Goal: Task Accomplishment & Management: Manage account settings

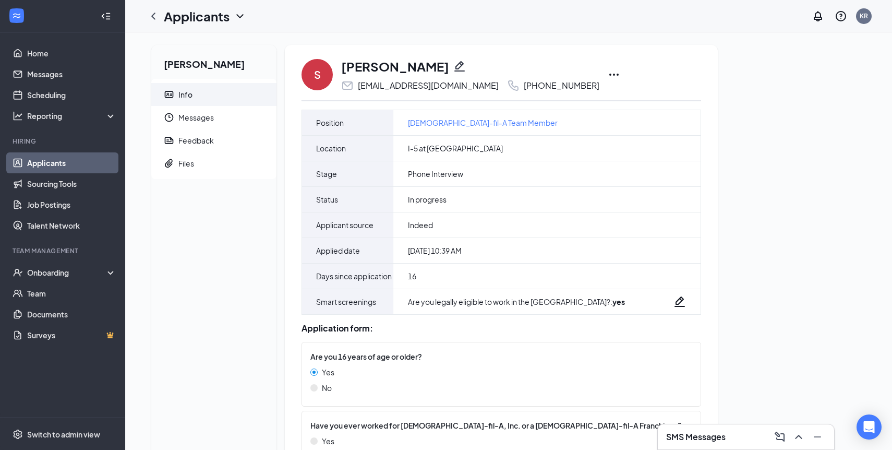
click at [608, 75] on icon "Ellipses" at bounding box center [614, 74] width 13 height 13
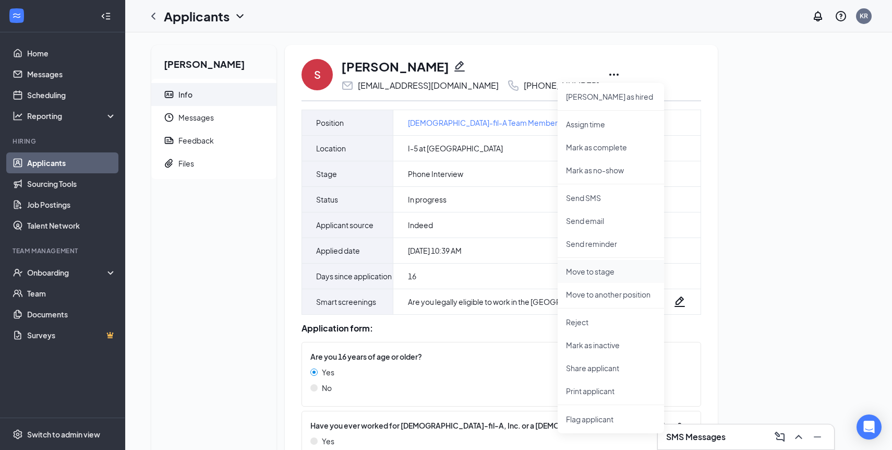
click at [586, 270] on p "Move to stage" at bounding box center [611, 271] width 90 height 10
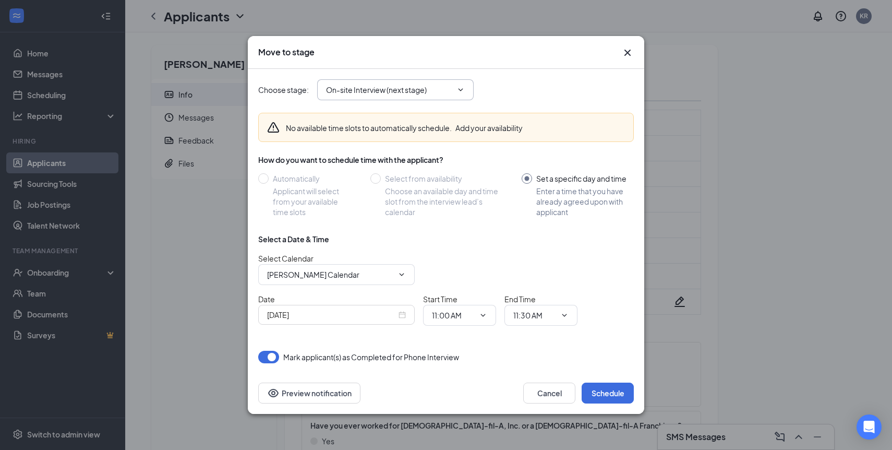
click at [464, 90] on icon "ChevronDown" at bounding box center [460, 90] width 8 height 8
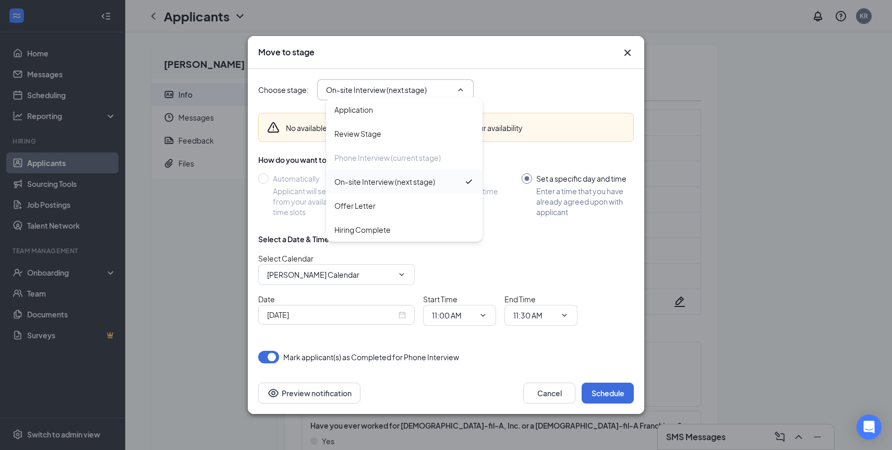
click at [416, 181] on div "On-site Interview (next stage)" at bounding box center [384, 181] width 101 height 11
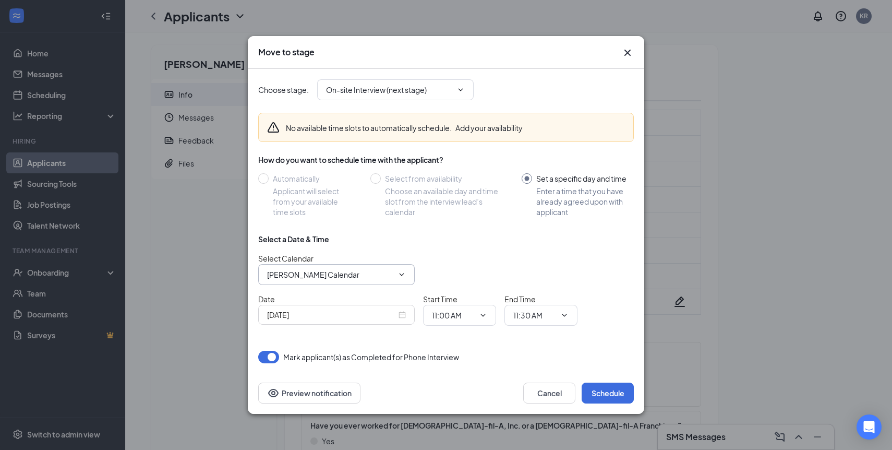
click at [381, 273] on input "[PERSON_NAME] Calendar" at bounding box center [330, 274] width 126 height 11
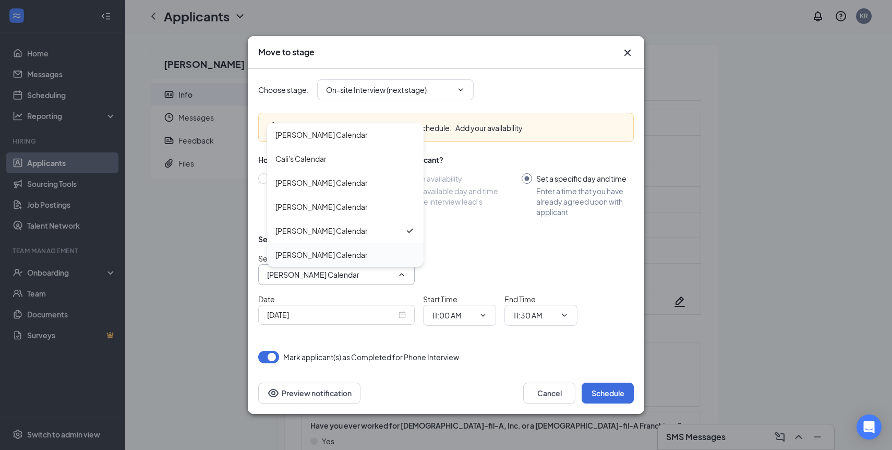
click at [368, 257] on div "[PERSON_NAME] Calendar" at bounding box center [345, 254] width 140 height 11
type input "[PERSON_NAME] Calendar"
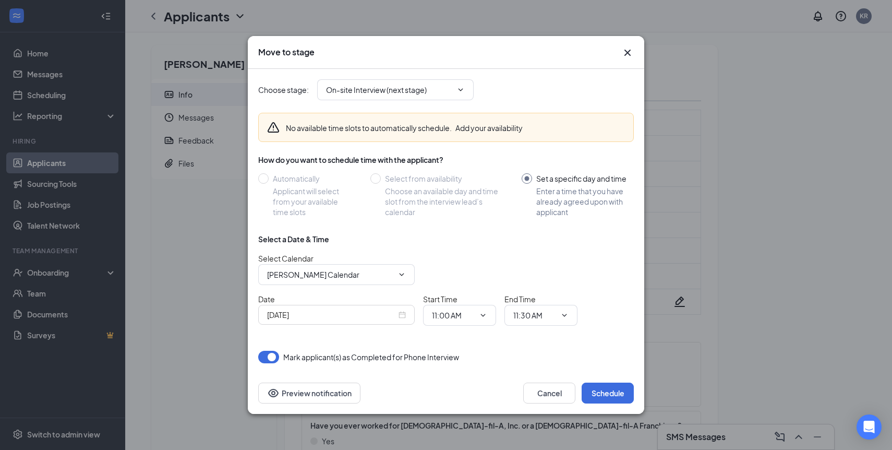
click at [401, 316] on div "[DATE]" at bounding box center [336, 314] width 139 height 11
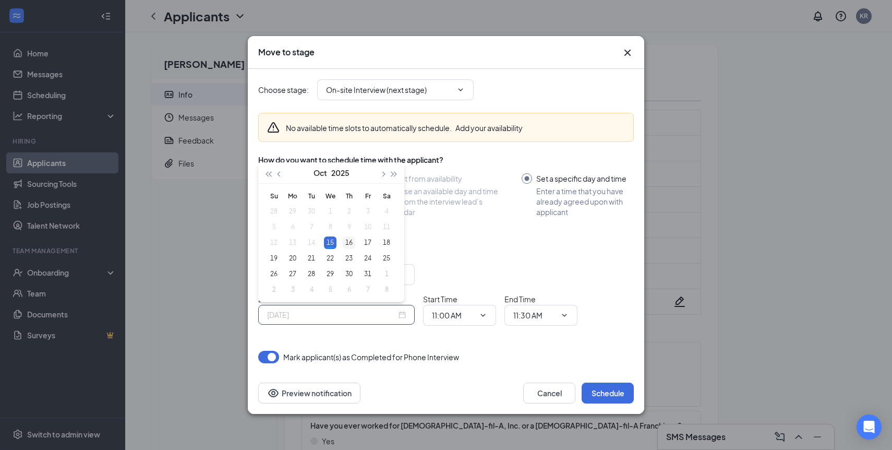
type input "[DATE]"
click at [352, 241] on div "16" at bounding box center [349, 242] width 13 height 13
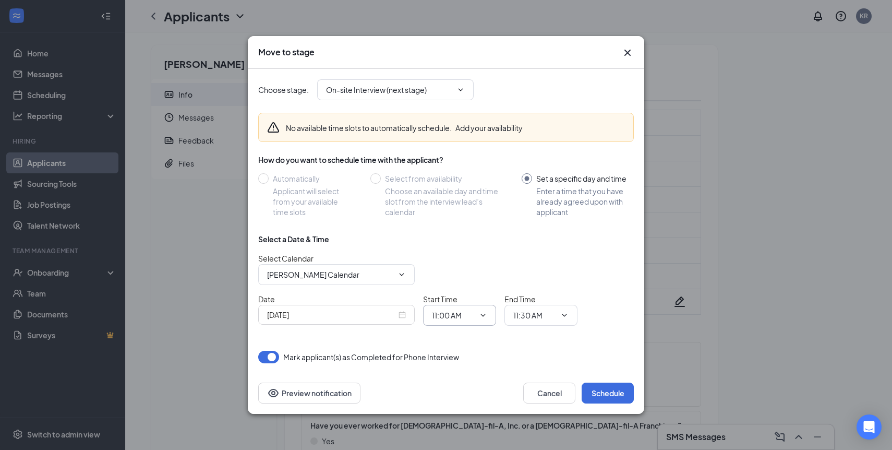
click at [481, 312] on icon "ChevronDown" at bounding box center [483, 315] width 8 height 8
click at [470, 238] on div "04:00 PM" at bounding box center [455, 233] width 31 height 11
type input "04:00 PM"
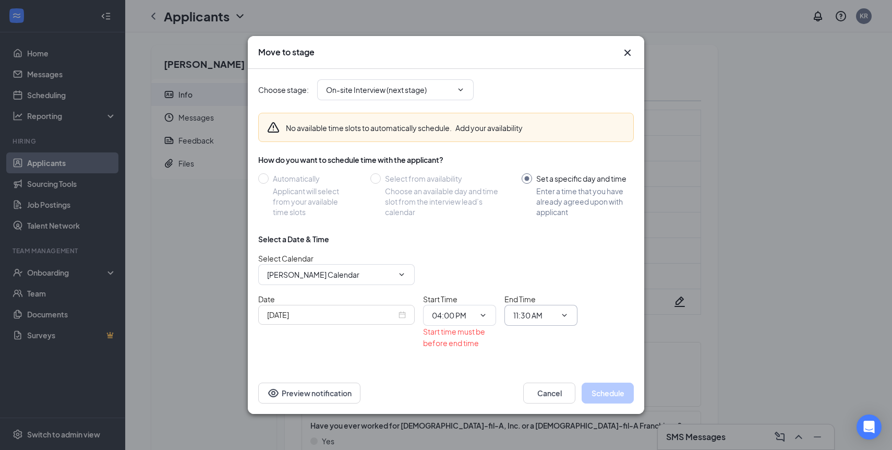
click at [570, 318] on span "11:30 AM" at bounding box center [540, 315] width 73 height 21
click at [553, 315] on input "11:30 AM" at bounding box center [534, 314] width 43 height 11
click at [550, 269] on div "04:30 PM" at bounding box center [549, 275] width 73 height 24
type input "04:30 PM"
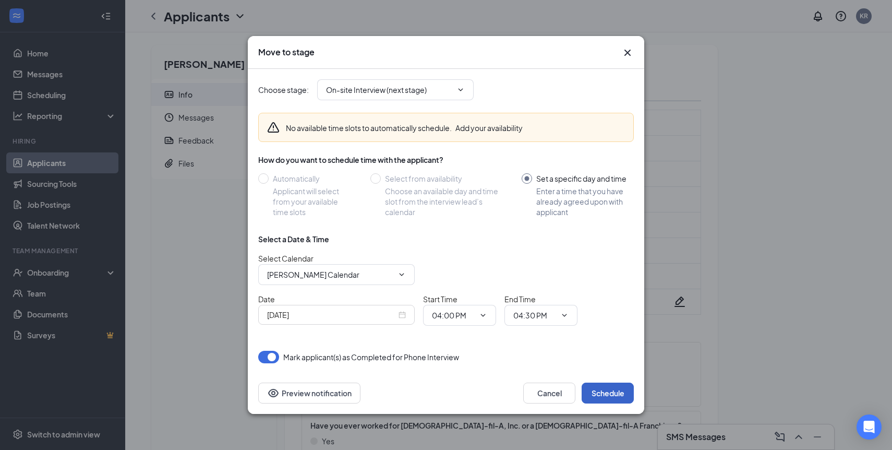
click at [604, 390] on button "Schedule" at bounding box center [608, 392] width 52 height 21
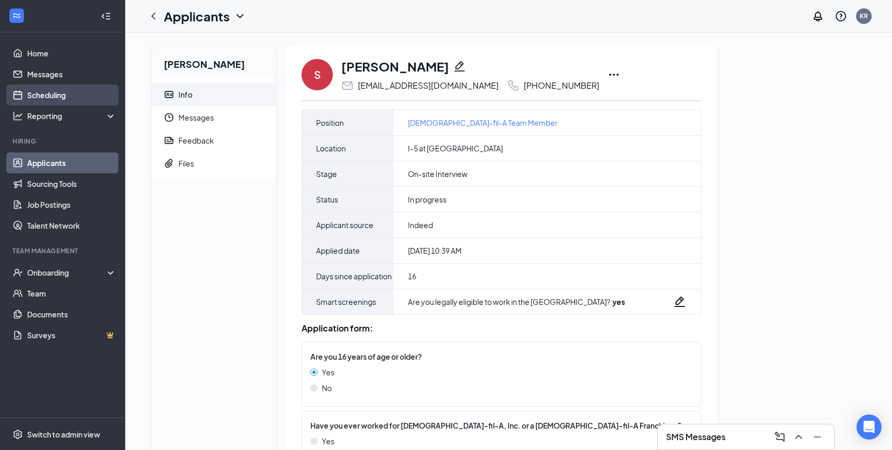
click at [41, 96] on link "Scheduling" at bounding box center [71, 95] width 89 height 21
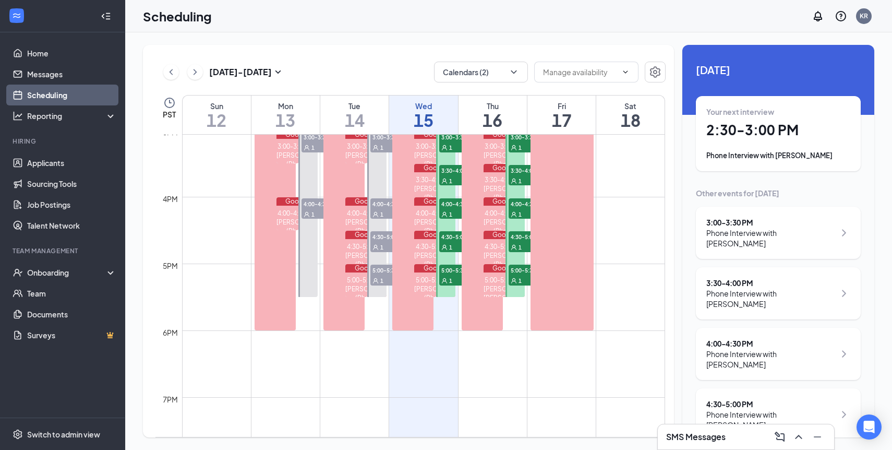
scroll to position [1009, 0]
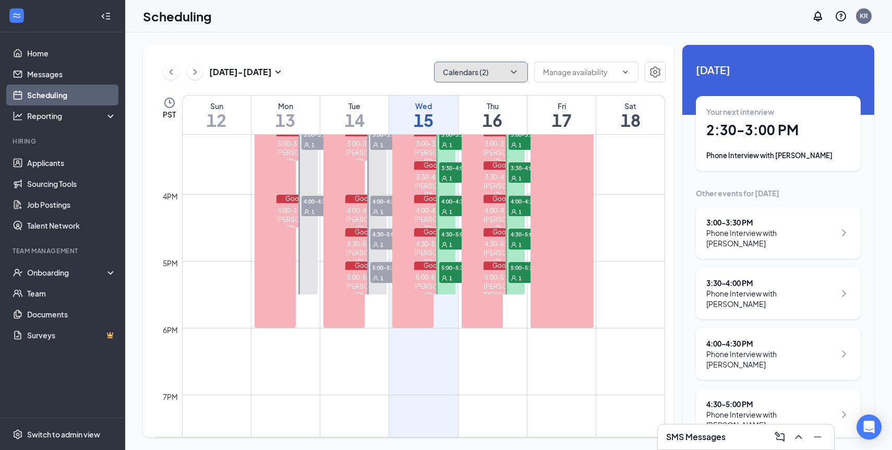
click at [523, 75] on button "Calendars (2)" at bounding box center [481, 72] width 94 height 21
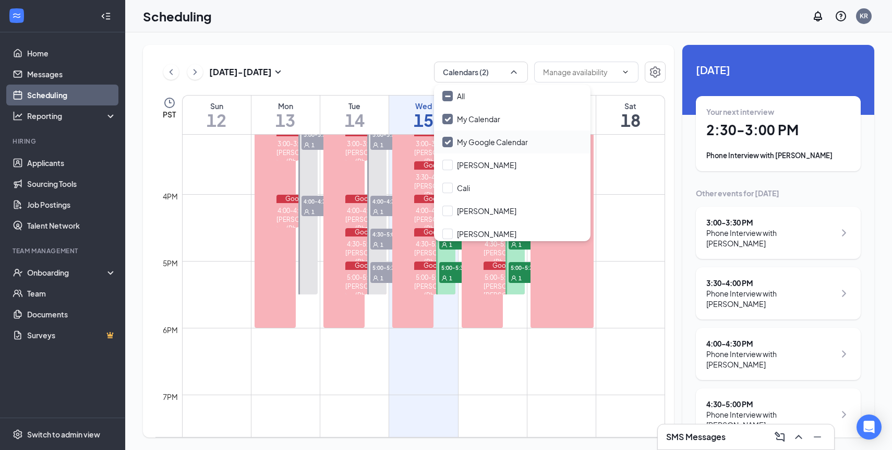
click at [476, 141] on input "My Google Calendar" at bounding box center [485, 142] width 86 height 10
checkbox input "false"
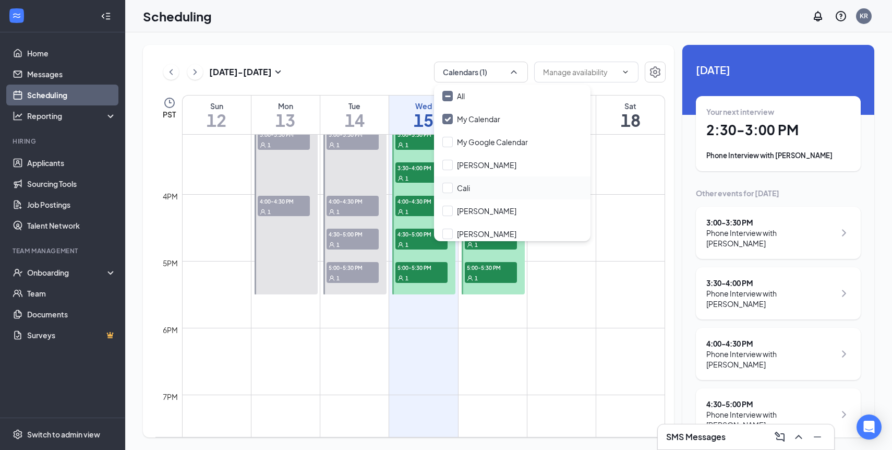
scroll to position [27, 0]
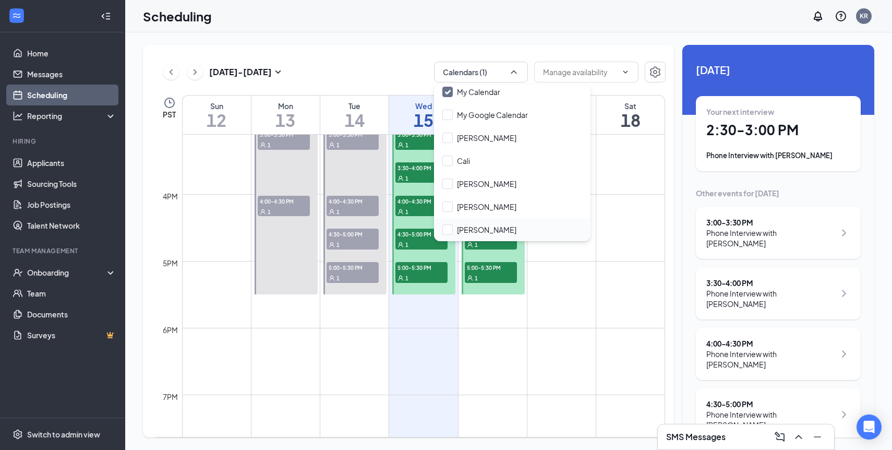
click at [483, 222] on div "[PERSON_NAME]" at bounding box center [512, 229] width 157 height 23
checkbox input "true"
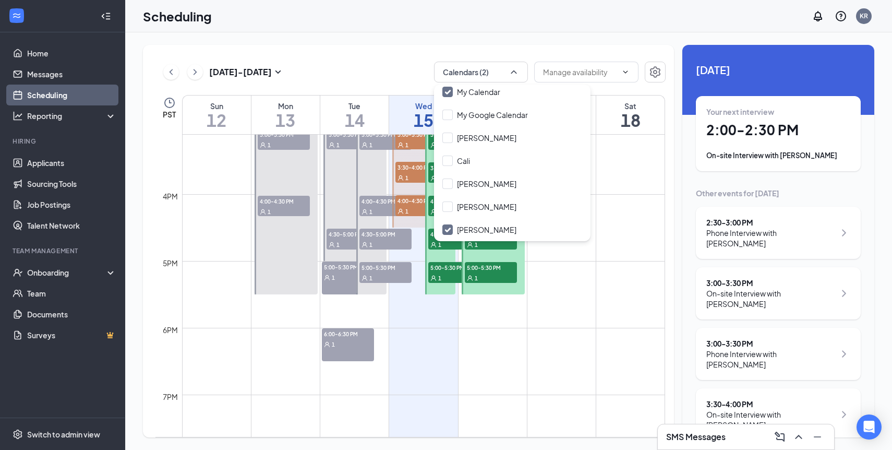
click at [607, 274] on td at bounding box center [423, 269] width 483 height 17
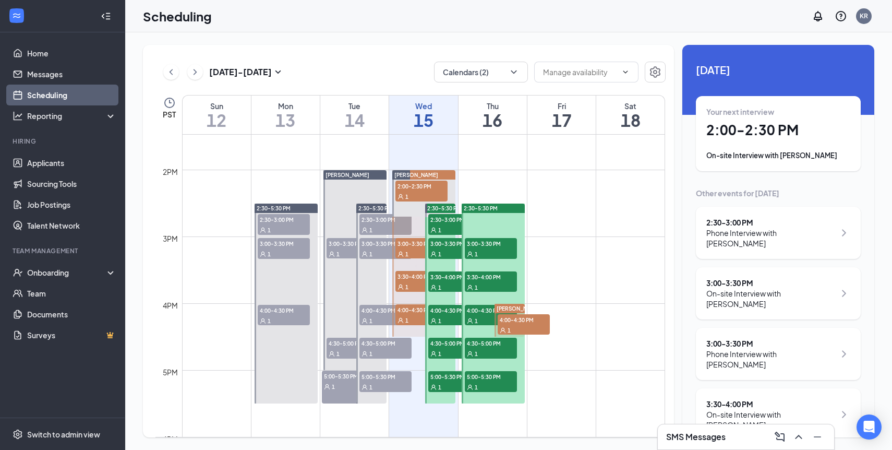
scroll to position [873, 0]
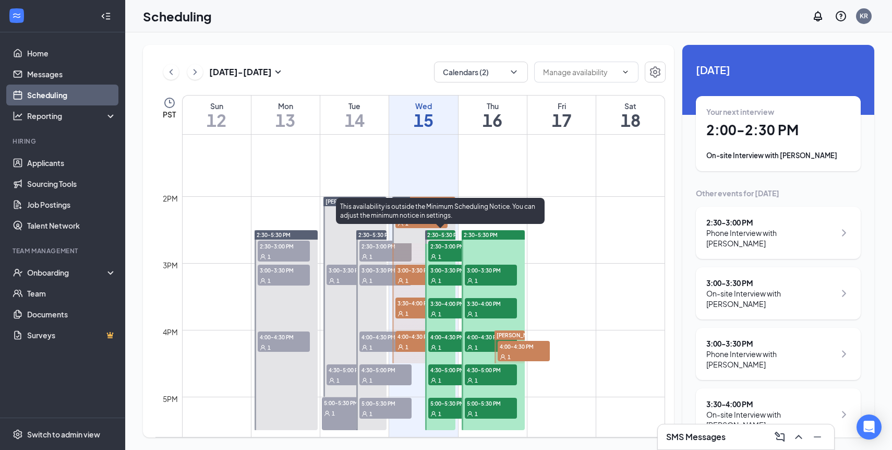
click at [448, 247] on span "2:30-3:00 PM" at bounding box center [454, 246] width 52 height 10
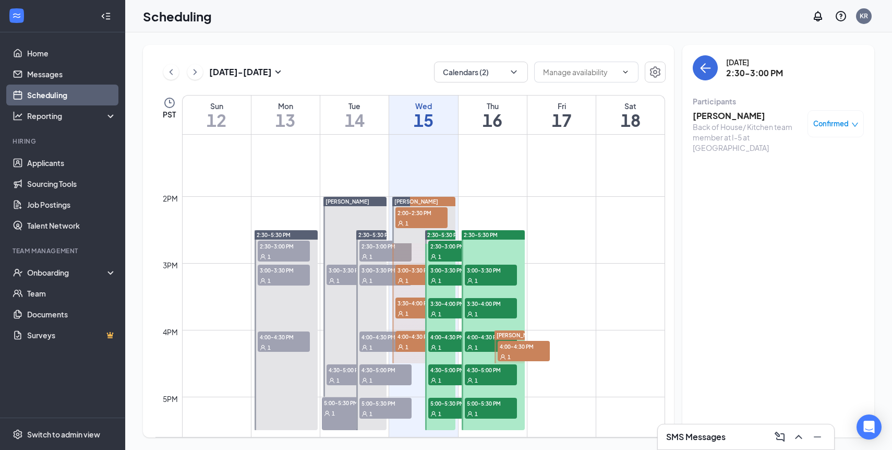
click at [718, 118] on h3 "[PERSON_NAME]" at bounding box center [748, 115] width 110 height 11
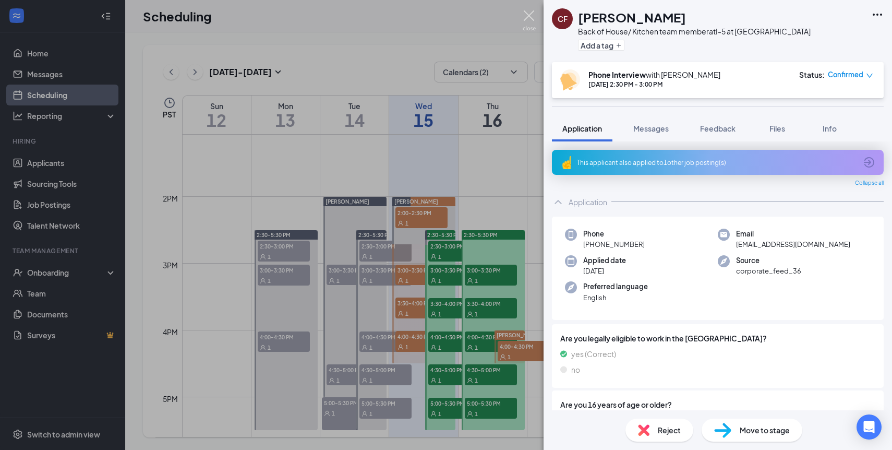
click at [532, 15] on img at bounding box center [529, 20] width 13 height 20
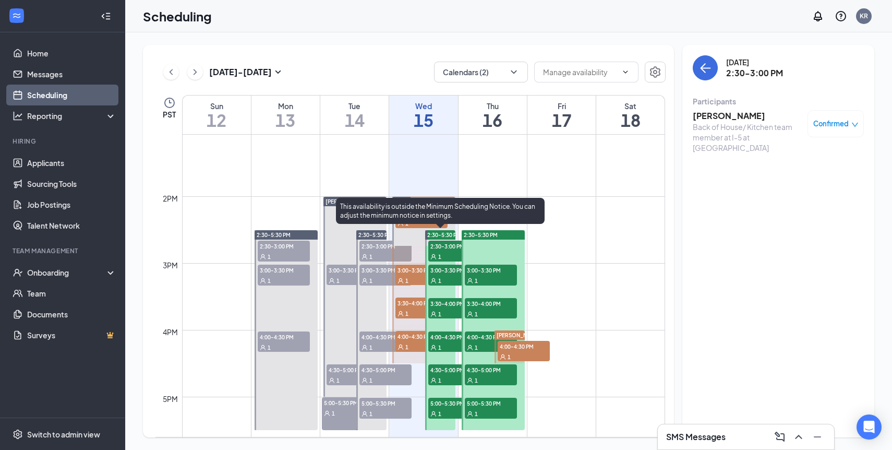
click at [444, 273] on span "3:00-3:30 PM" at bounding box center [454, 270] width 52 height 10
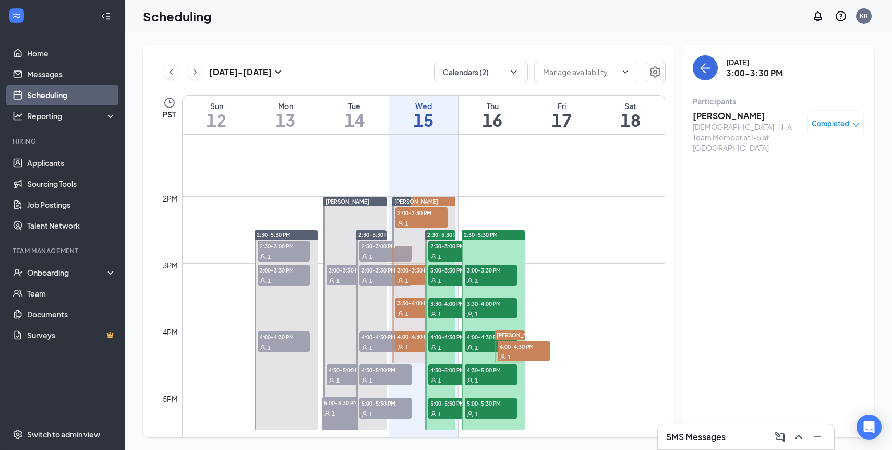
click at [716, 117] on h3 "[PERSON_NAME]" at bounding box center [748, 115] width 110 height 11
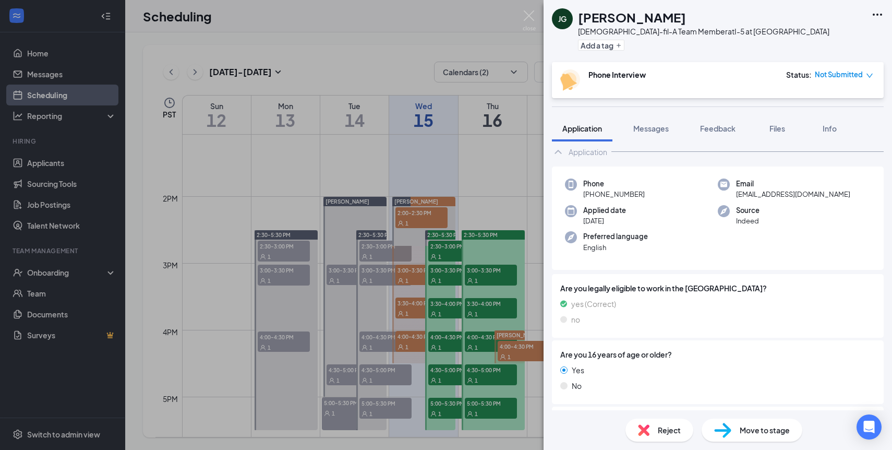
scroll to position [29, 0]
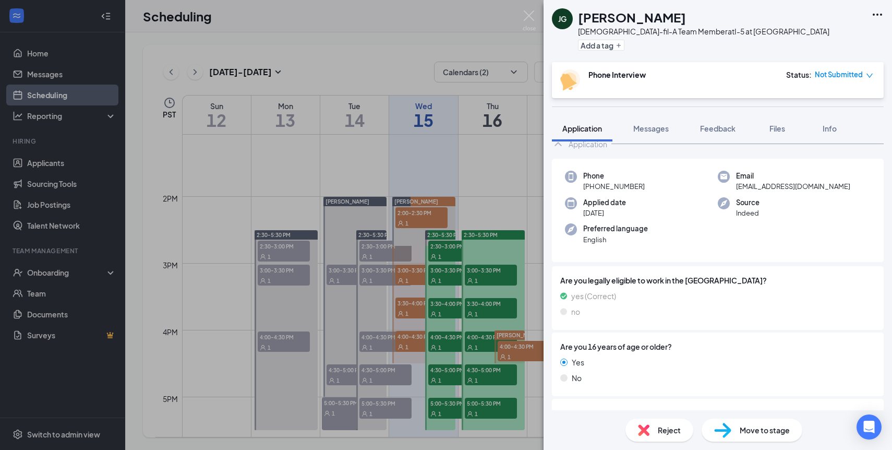
click at [366, 248] on div "[PERSON_NAME][DEMOGRAPHIC_DATA]-fil-A Team Member at I-5 at [GEOGRAPHIC_DATA] A…" at bounding box center [446, 225] width 892 height 450
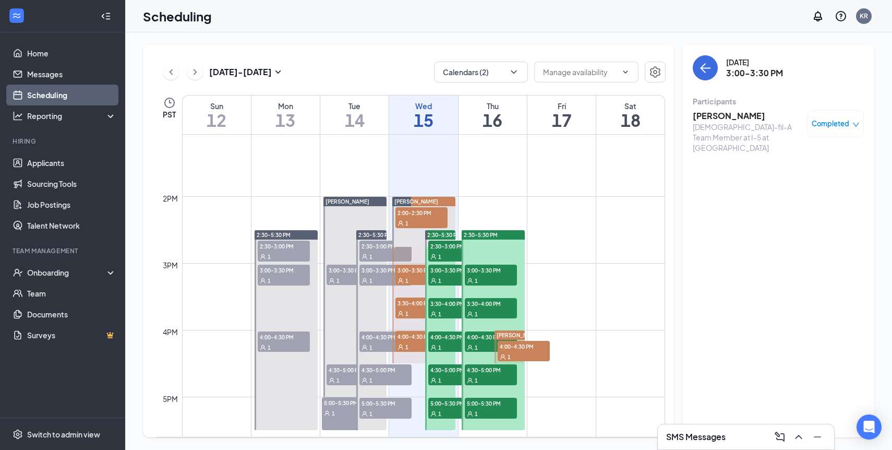
click at [366, 248] on span "2:30-3:00 PM" at bounding box center [385, 246] width 52 height 10
click at [369, 269] on span "3:00-3:30 PM" at bounding box center [385, 270] width 52 height 10
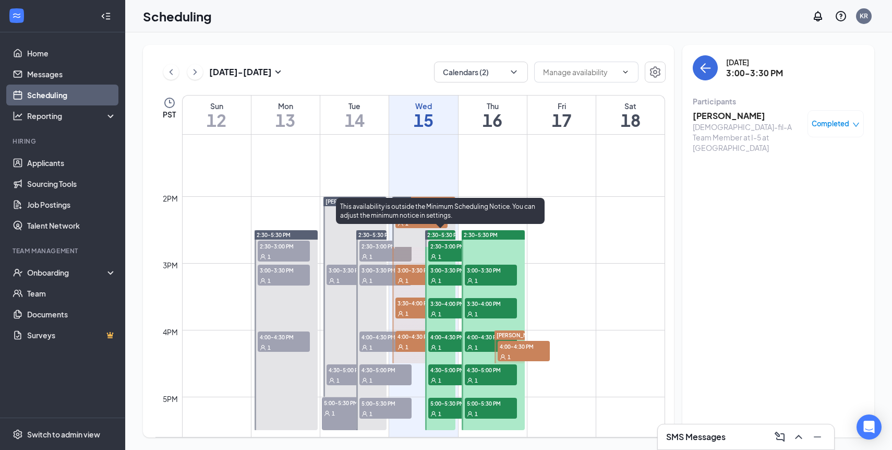
click at [443, 303] on span "3:30-4:00 PM" at bounding box center [454, 303] width 52 height 10
click at [445, 336] on span "4:00-4:30 PM" at bounding box center [454, 336] width 52 height 10
click at [442, 271] on span "3:00-3:30 PM" at bounding box center [454, 270] width 52 height 10
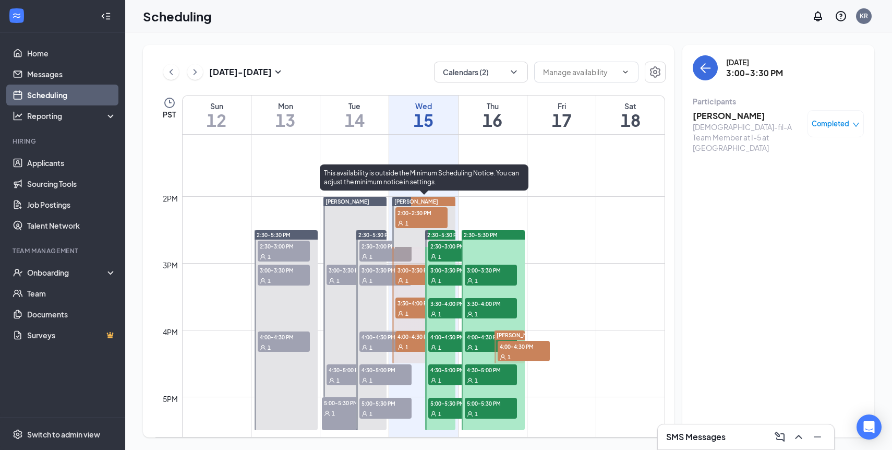
click at [405, 268] on span "3:00-3:30 PM" at bounding box center [421, 270] width 52 height 10
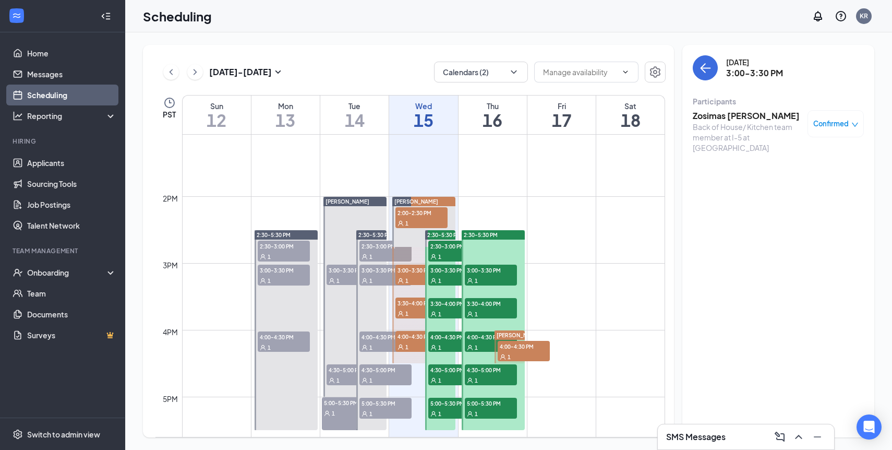
click at [375, 268] on span "3:00-3:30 PM" at bounding box center [385, 270] width 52 height 10
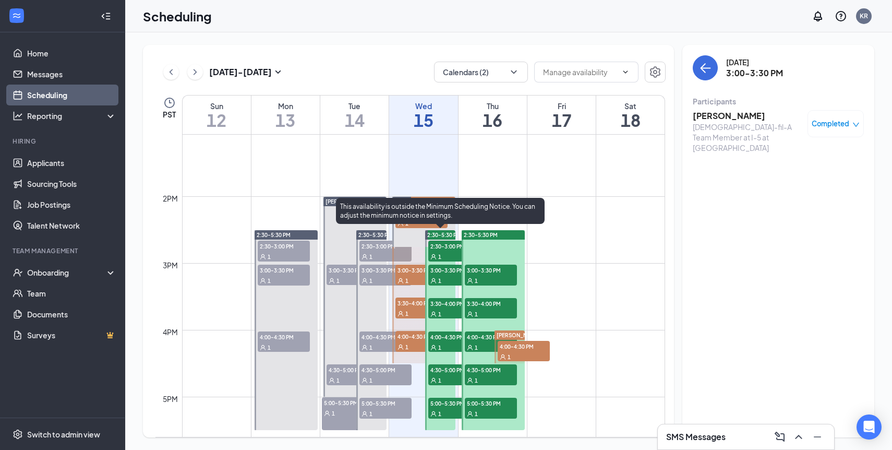
click at [443, 271] on span "3:00-3:30 PM" at bounding box center [454, 270] width 52 height 10
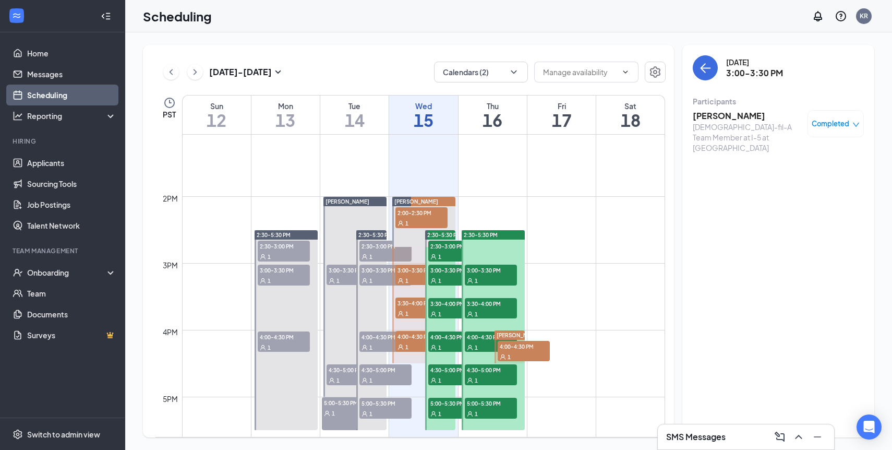
click at [841, 126] on span "Completed" at bounding box center [831, 123] width 38 height 10
click at [780, 200] on div "Request Reschedule Mark as no-show Cancel" at bounding box center [805, 176] width 109 height 77
click at [779, 195] on span "Cancel" at bounding box center [790, 192] width 25 height 11
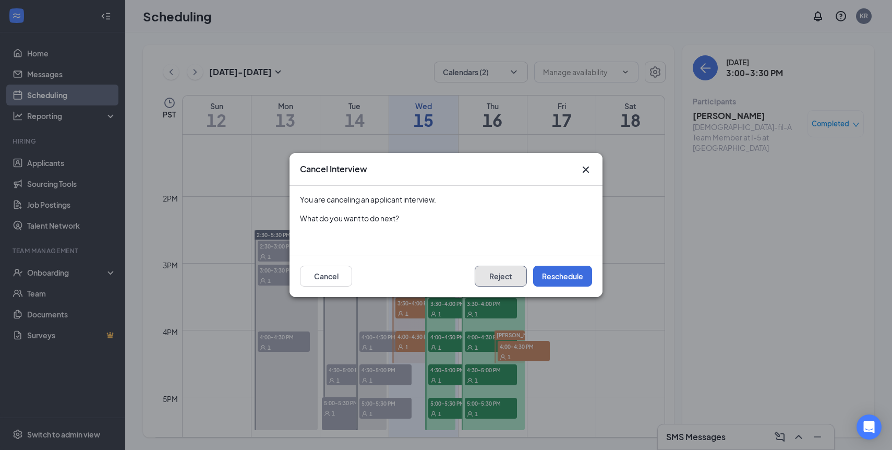
click at [515, 271] on button "Reject" at bounding box center [501, 276] width 52 height 21
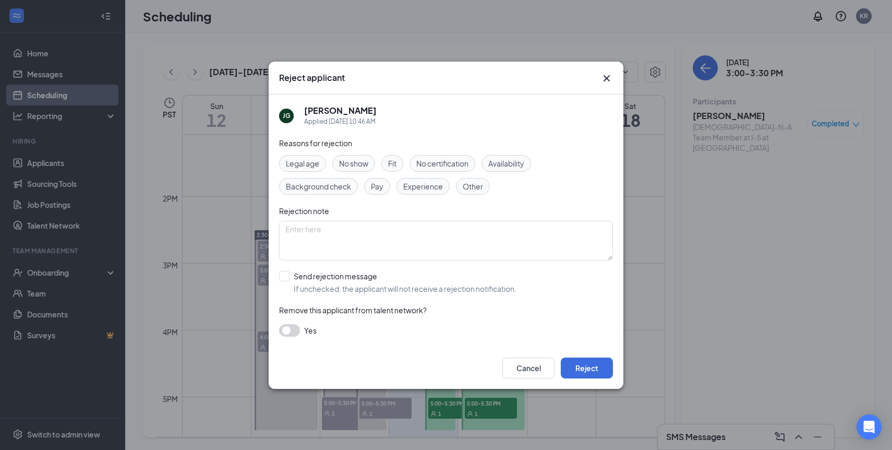
click at [395, 164] on span "Fit" at bounding box center [392, 163] width 8 height 11
click at [283, 278] on input "Send rejection message If unchecked, the applicant will not receive a rejection…" at bounding box center [397, 282] width 237 height 23
checkbox input "true"
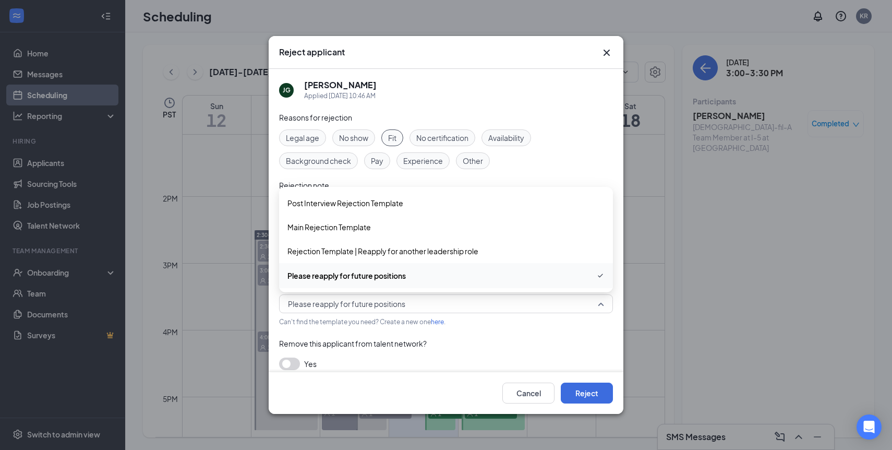
click at [377, 300] on span "Please reapply for future positions" at bounding box center [346, 304] width 117 height 16
click at [345, 206] on span "Post Interview Rejection Template" at bounding box center [345, 202] width 116 height 11
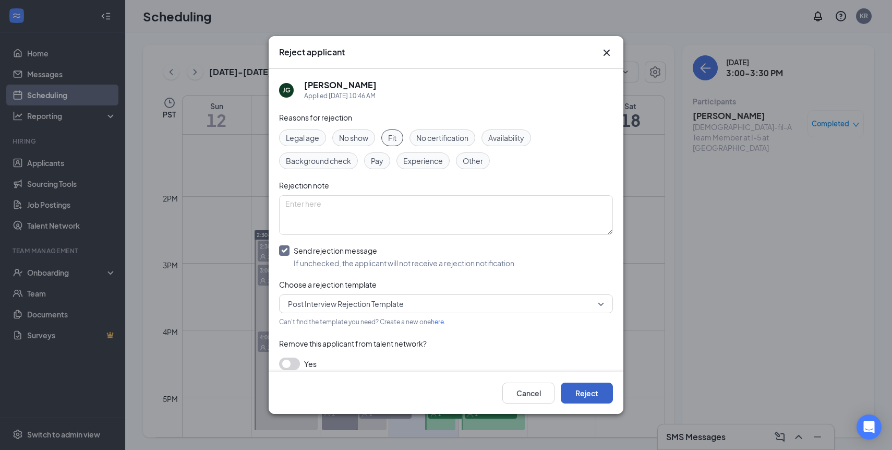
click at [595, 394] on button "Reject" at bounding box center [587, 392] width 52 height 21
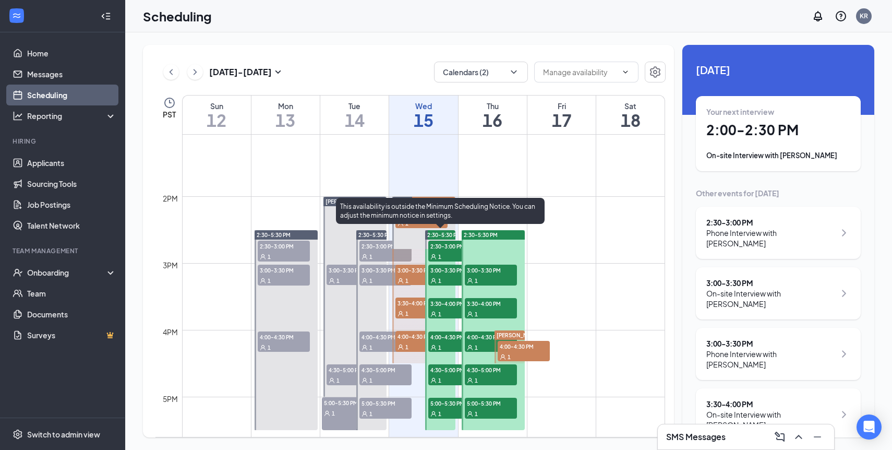
click at [440, 271] on span "3:00-3:30 PM" at bounding box center [454, 270] width 52 height 10
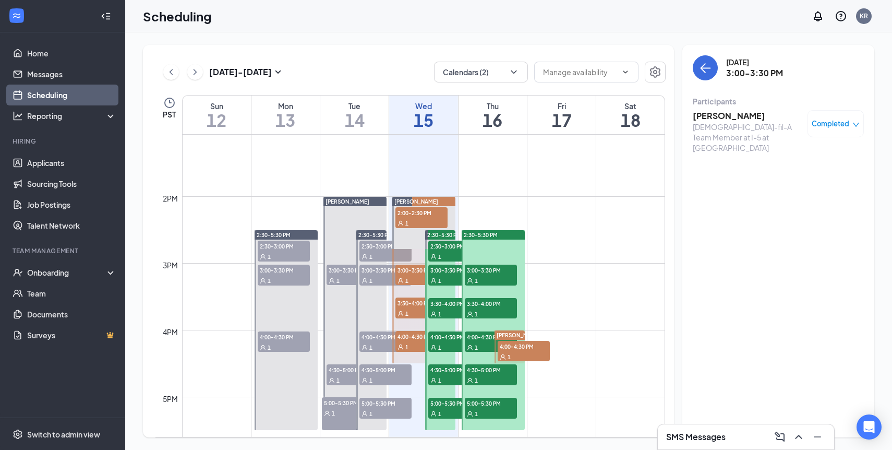
click at [370, 271] on span "3:00-3:30 PM" at bounding box center [385, 270] width 52 height 10
click at [726, 114] on h3 "[PERSON_NAME]" at bounding box center [748, 115] width 110 height 11
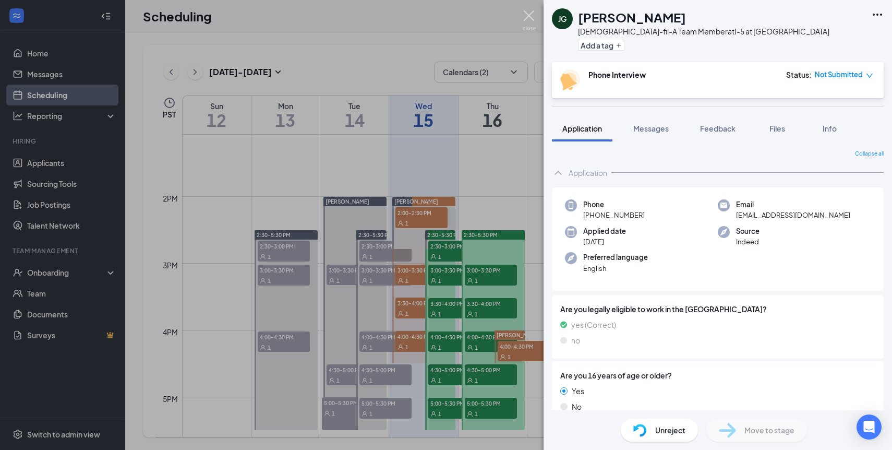
click at [535, 16] on img at bounding box center [529, 20] width 13 height 20
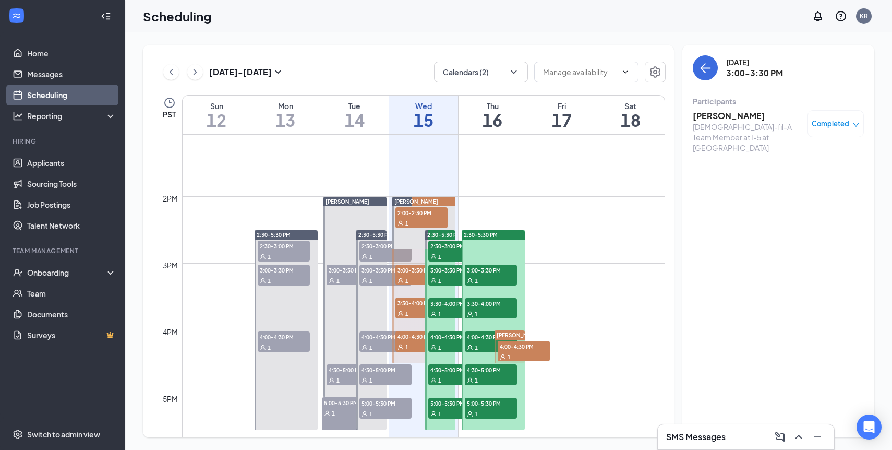
click at [372, 336] on span "4:00-4:30 PM" at bounding box center [385, 336] width 52 height 10
click at [368, 369] on span "4:30-5:00 PM" at bounding box center [385, 369] width 52 height 10
click at [375, 404] on span "5:00-5:30 PM" at bounding box center [385, 403] width 52 height 10
click at [369, 247] on span "2:30-3:00 PM" at bounding box center [385, 246] width 52 height 10
click at [367, 270] on span "3:00-3:30 PM" at bounding box center [385, 270] width 52 height 10
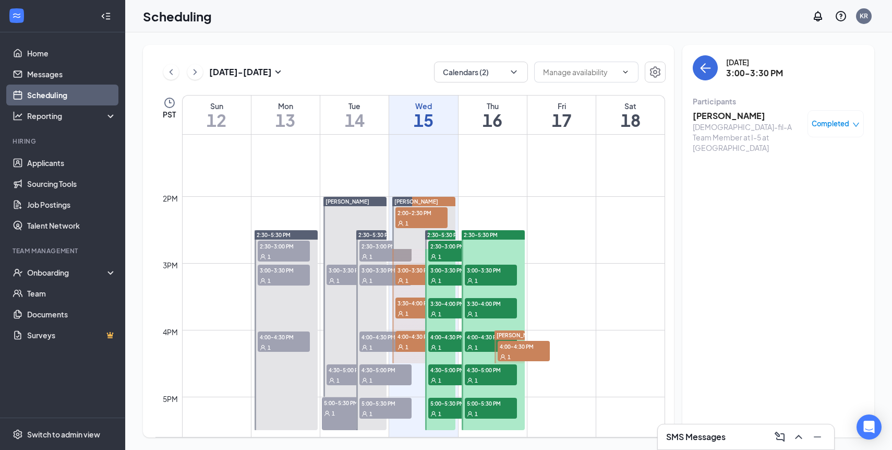
click at [370, 333] on span "4:00-4:30 PM" at bounding box center [385, 336] width 52 height 10
click at [373, 369] on span "4:30-5:00 PM" at bounding box center [385, 369] width 52 height 10
click at [719, 116] on h3 "[PERSON_NAME]" at bounding box center [748, 115] width 110 height 11
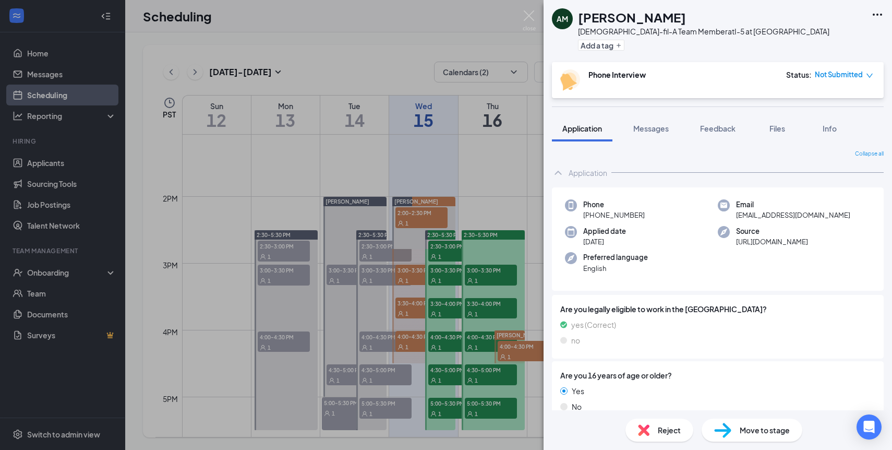
click at [662, 434] on span "Reject" at bounding box center [669, 429] width 23 height 11
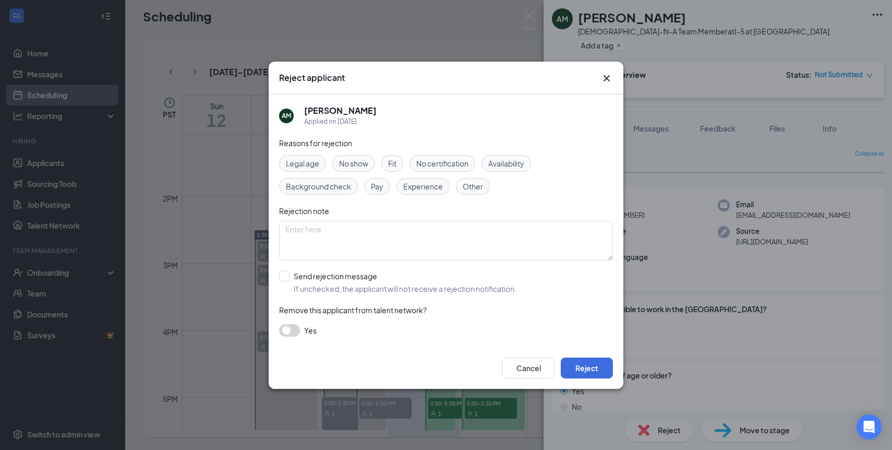
click at [509, 161] on span "Availability" at bounding box center [506, 163] width 36 height 11
click at [399, 159] on div "Fit" at bounding box center [392, 163] width 22 height 17
click at [287, 280] on input "Send rejection message If unchecked, the applicant will not receive a rejection…" at bounding box center [397, 282] width 237 height 23
checkbox input "true"
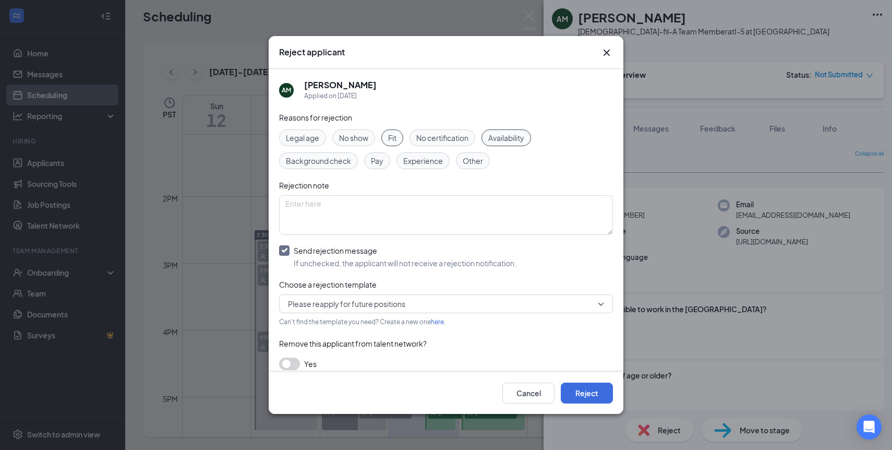
click at [366, 300] on span "Please reapply for future positions" at bounding box center [346, 304] width 117 height 16
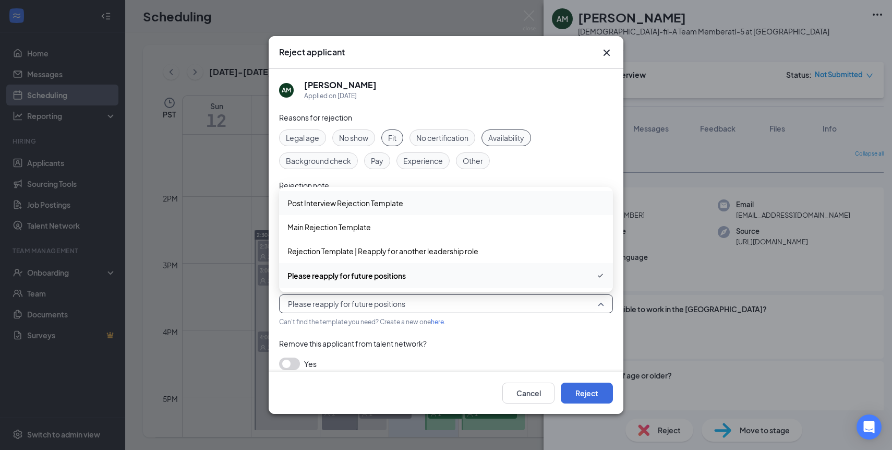
click at [359, 210] on div "Post Interview Rejection Template" at bounding box center [446, 203] width 334 height 24
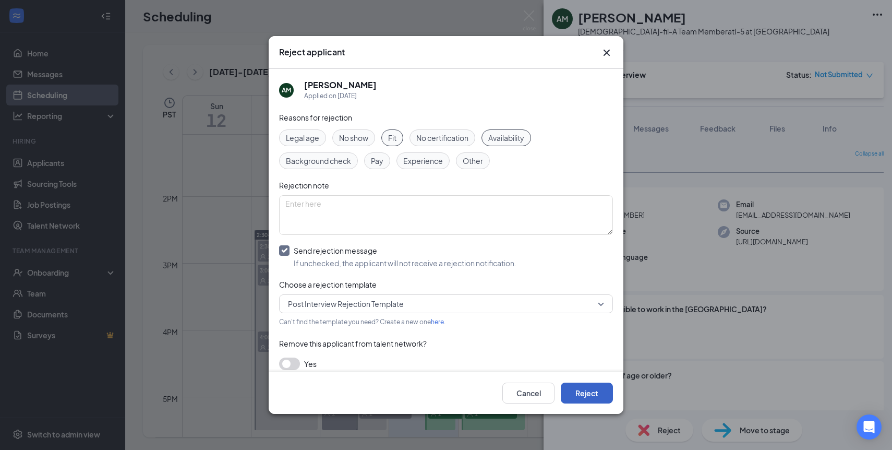
click at [583, 392] on button "Reject" at bounding box center [587, 392] width 52 height 21
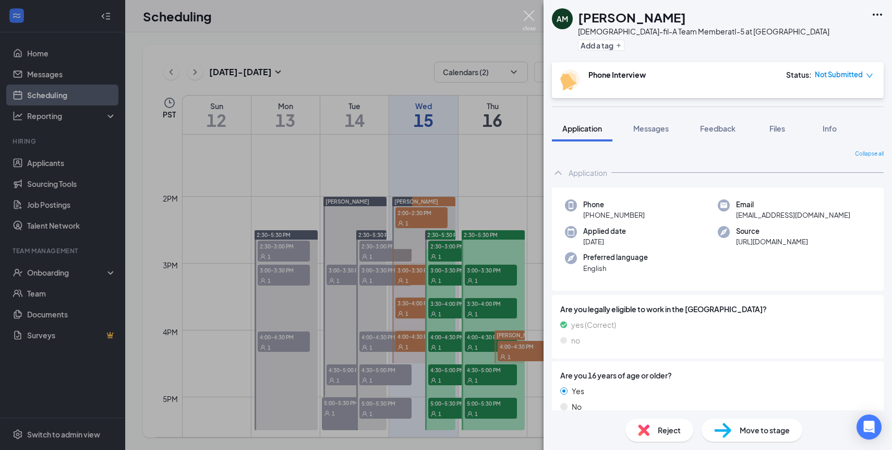
click at [527, 17] on img at bounding box center [529, 20] width 13 height 20
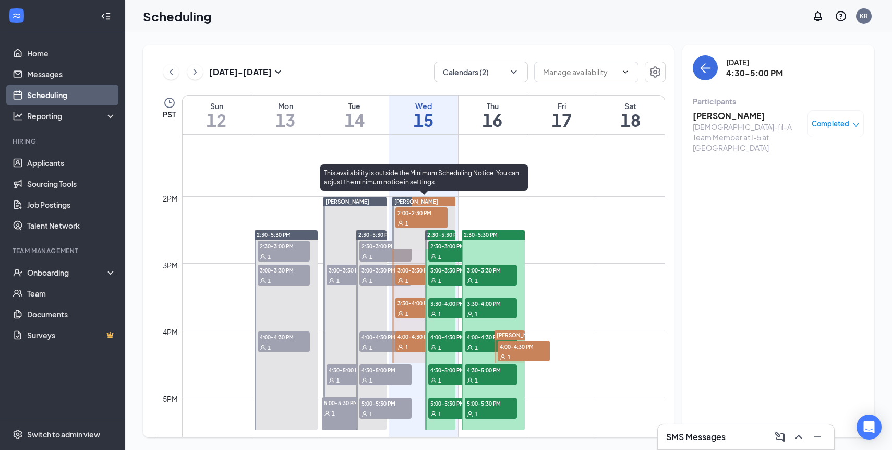
click at [414, 333] on span "4:00-4:30 PM" at bounding box center [421, 336] width 52 height 10
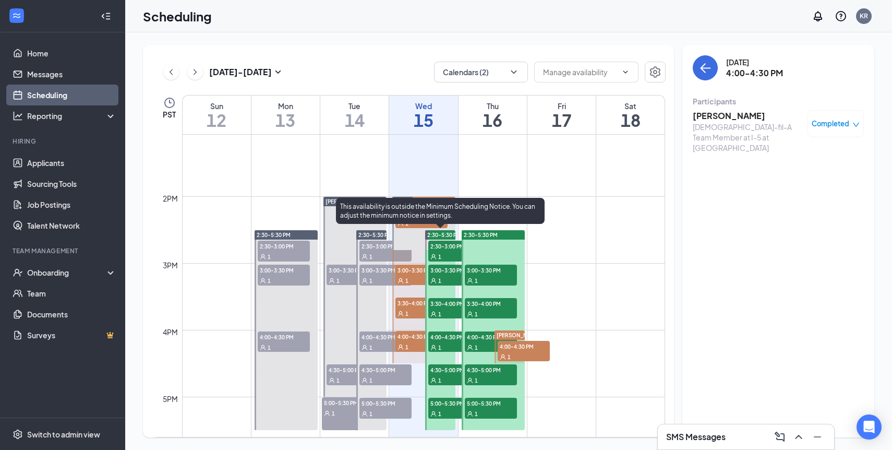
click at [444, 339] on span "4:00-4:30 PM" at bounding box center [454, 336] width 52 height 10
click at [441, 370] on span "4:30-5:00 PM" at bounding box center [454, 369] width 52 height 10
click at [439, 402] on span "5:00-5:30 PM" at bounding box center [454, 403] width 52 height 10
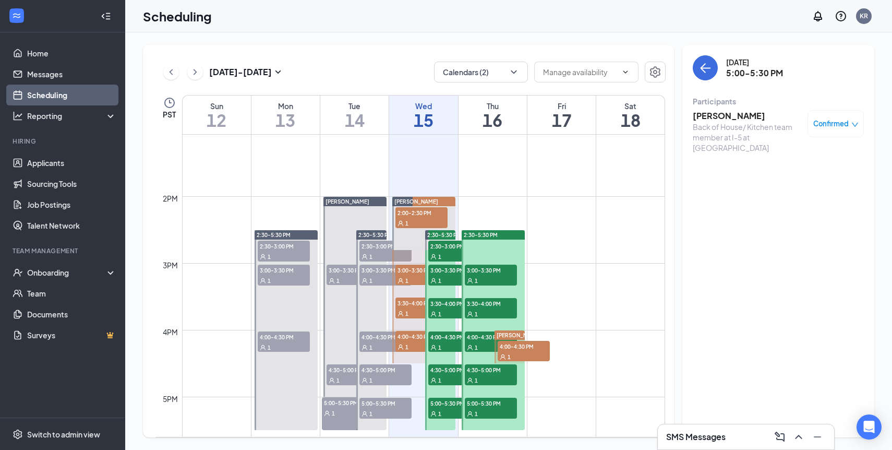
click at [495, 402] on span "5:00-5:30 PM" at bounding box center [491, 403] width 52 height 10
click at [474, 370] on span "4:30-5:00 PM" at bounding box center [491, 369] width 52 height 10
click at [474, 371] on span "4:30-5:00 PM" at bounding box center [491, 369] width 52 height 10
click at [476, 372] on span "4:30-5:00 PM" at bounding box center [491, 369] width 52 height 10
click at [716, 117] on h3 "[PERSON_NAME]" at bounding box center [748, 115] width 110 height 11
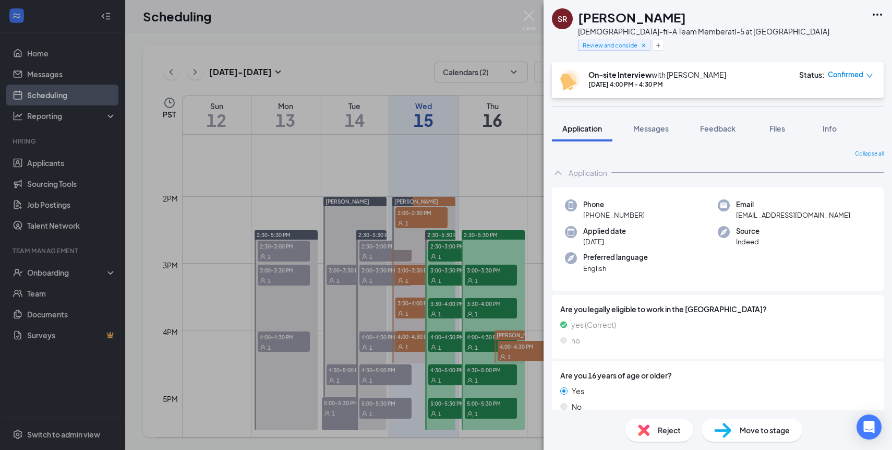
click at [870, 78] on icon "down" at bounding box center [869, 75] width 7 height 7
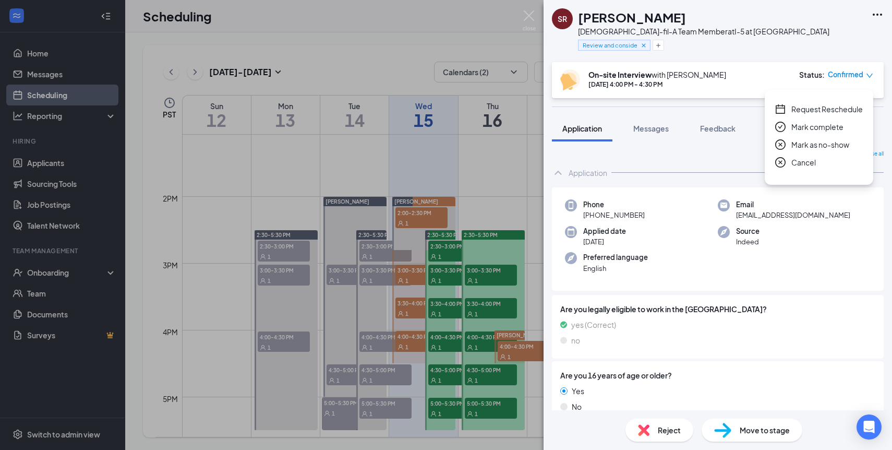
click at [780, 127] on icon "check-circle" at bounding box center [780, 127] width 5 height 4
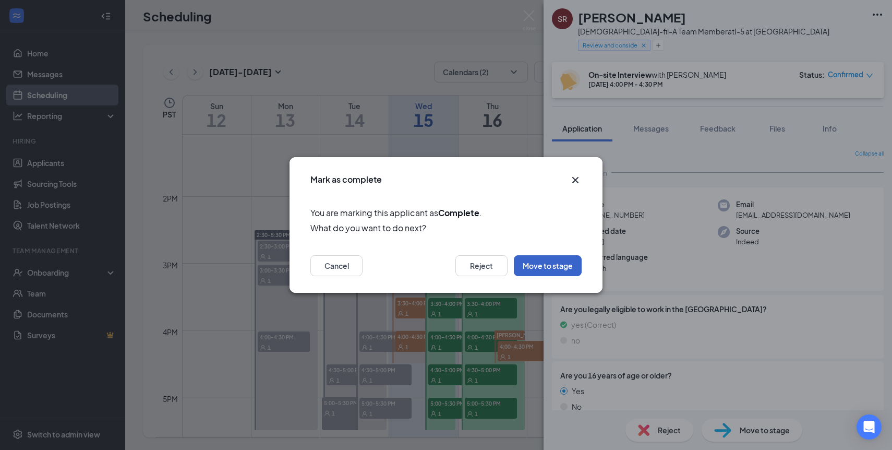
click at [544, 270] on button "Move to stage" at bounding box center [548, 265] width 68 height 21
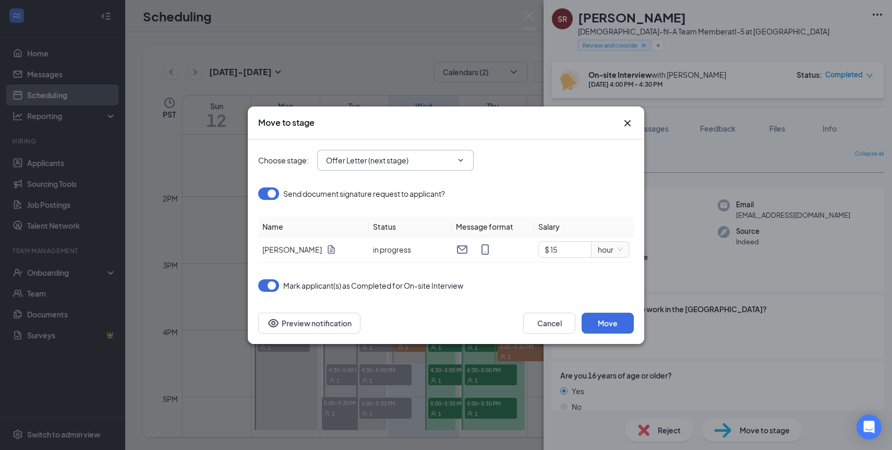
click at [460, 165] on span "Offer Letter (next stage)" at bounding box center [395, 160] width 157 height 21
click at [463, 159] on icon "ChevronDown" at bounding box center [461, 160] width 5 height 3
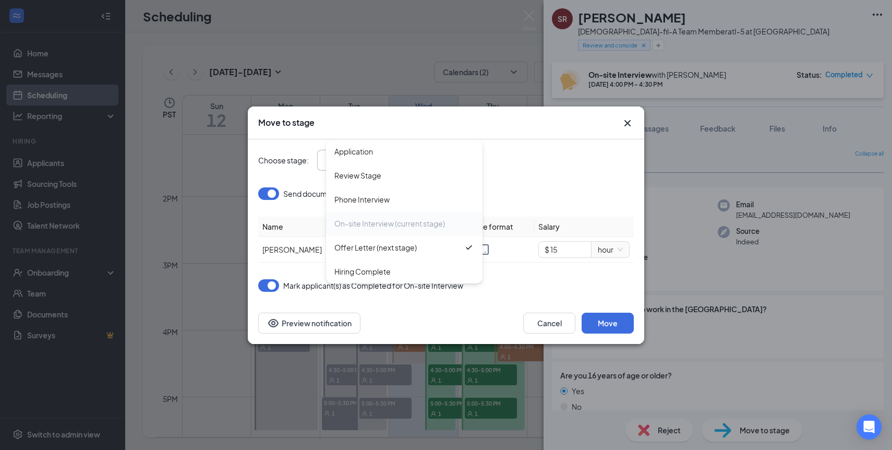
click at [388, 221] on div "On-site Interview (current stage)" at bounding box center [389, 223] width 111 height 11
click at [540, 176] on div "Choose stage : Offer Letter (next stage) Application Review Stage Phone Intervi…" at bounding box center [446, 160] width 376 height 42
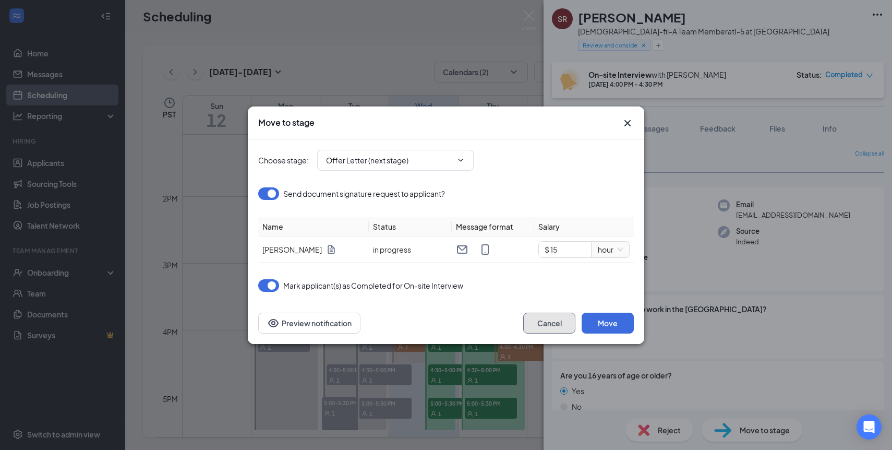
click at [546, 324] on button "Cancel" at bounding box center [549, 322] width 52 height 21
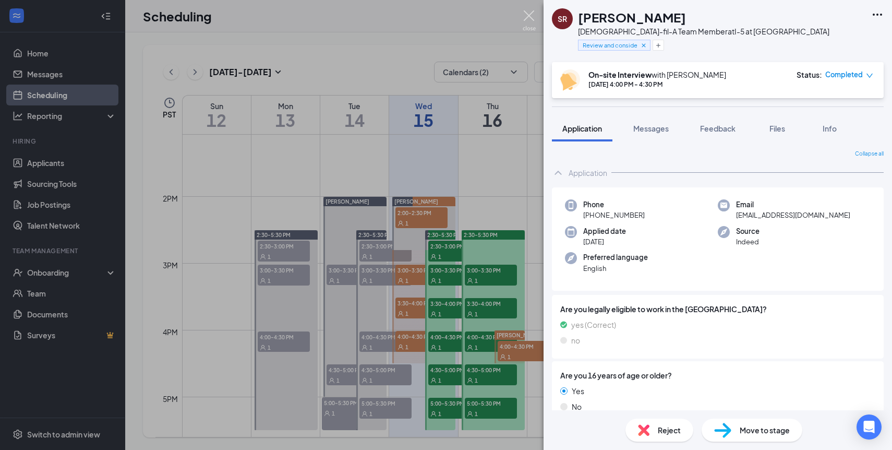
click at [530, 17] on img at bounding box center [529, 20] width 13 height 20
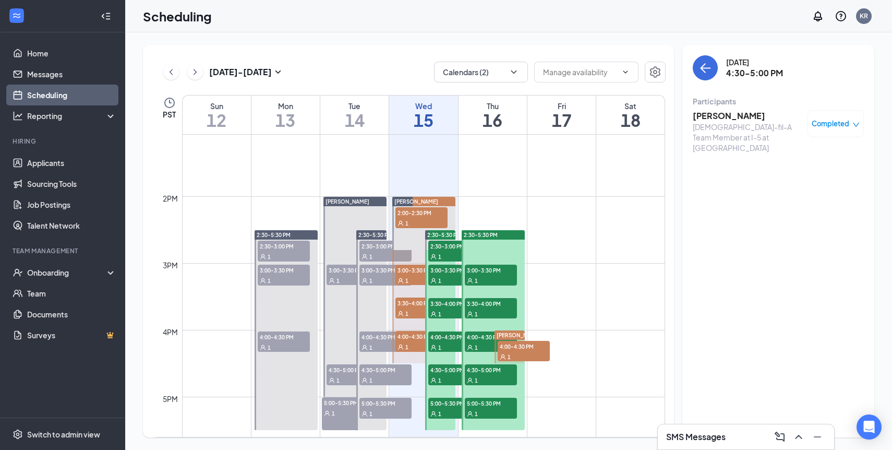
click at [478, 375] on div "1" at bounding box center [491, 380] width 52 height 10
click at [720, 117] on h3 "[PERSON_NAME]" at bounding box center [748, 115] width 110 height 11
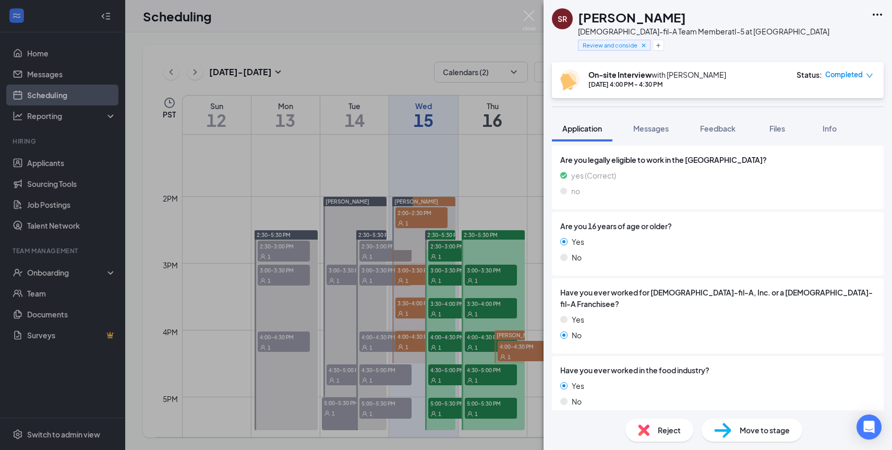
scroll to position [121, 0]
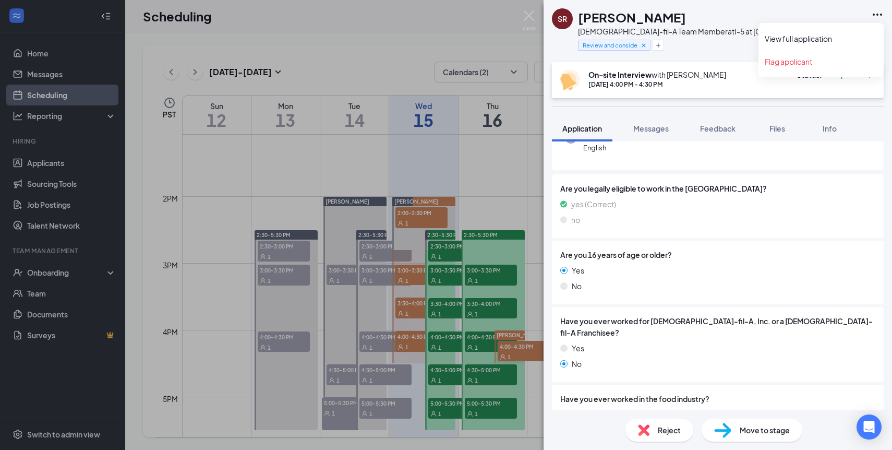
click at [878, 15] on icon "Ellipses" at bounding box center [877, 14] width 13 height 13
click at [822, 40] on link "View full application" at bounding box center [821, 38] width 113 height 10
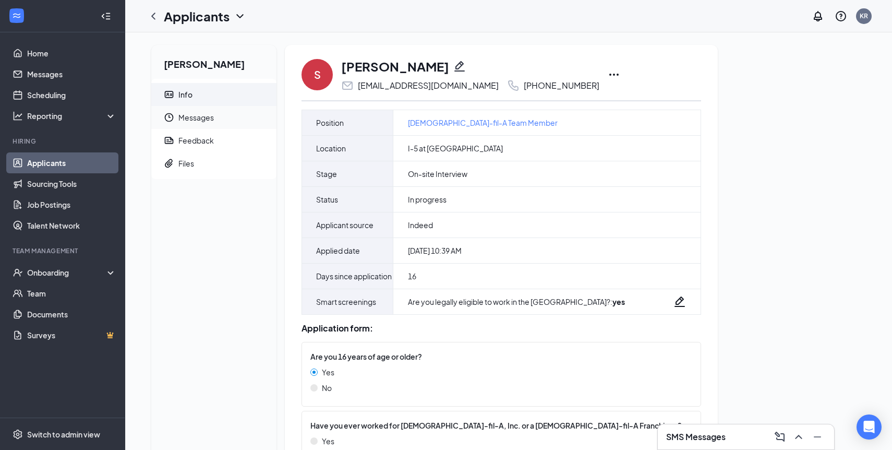
click at [205, 117] on span "Messages" at bounding box center [223, 117] width 90 height 23
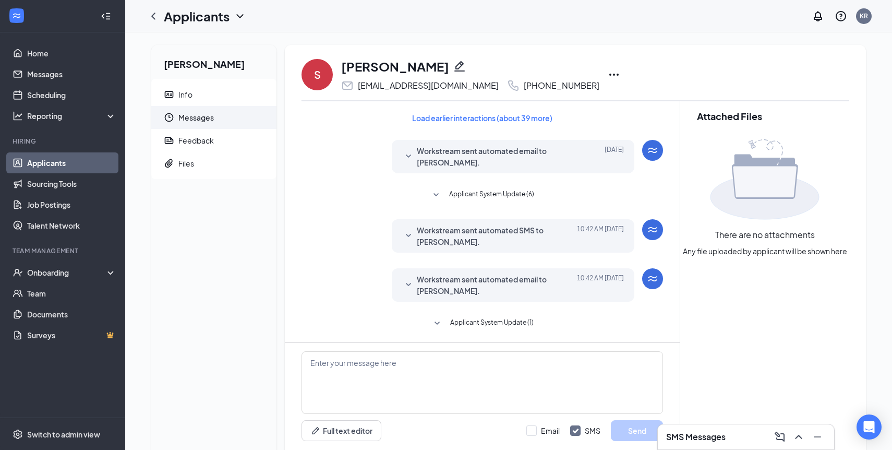
click at [410, 232] on icon "SmallChevronDown" at bounding box center [408, 236] width 13 height 13
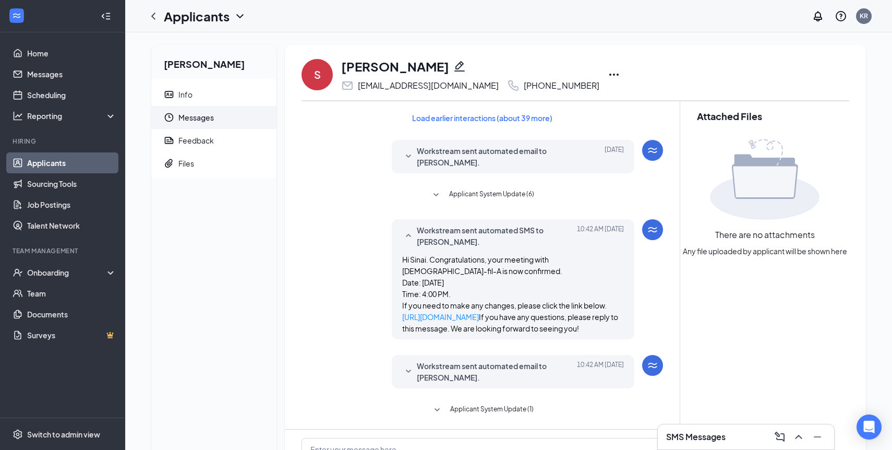
click at [408, 231] on icon "SmallChevronUp" at bounding box center [408, 236] width 13 height 13
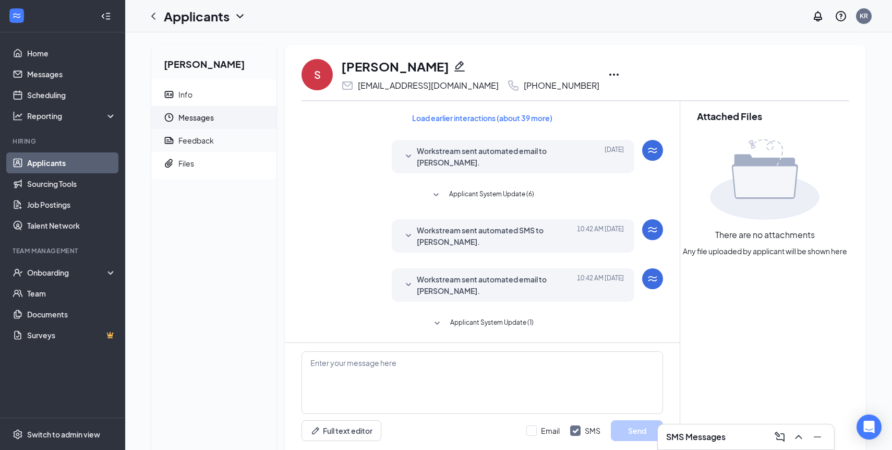
click at [188, 141] on div "Feedback" at bounding box center [195, 140] width 35 height 10
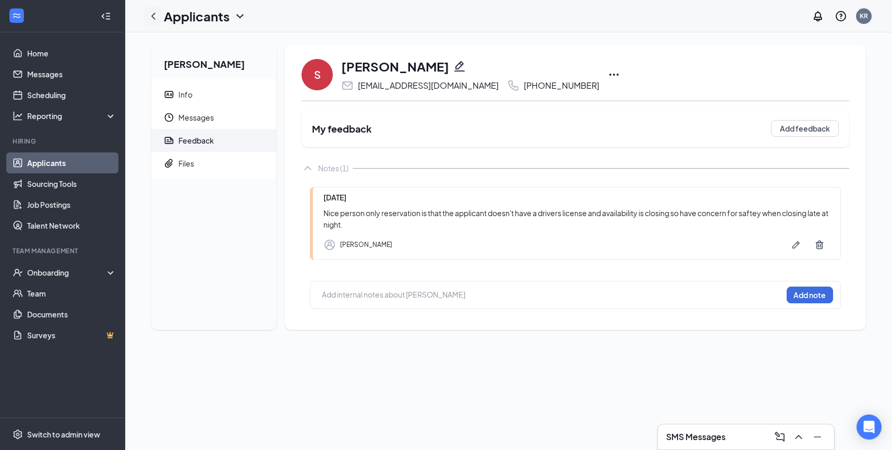
click at [153, 16] on icon "ChevronLeft" at bounding box center [153, 16] width 4 height 7
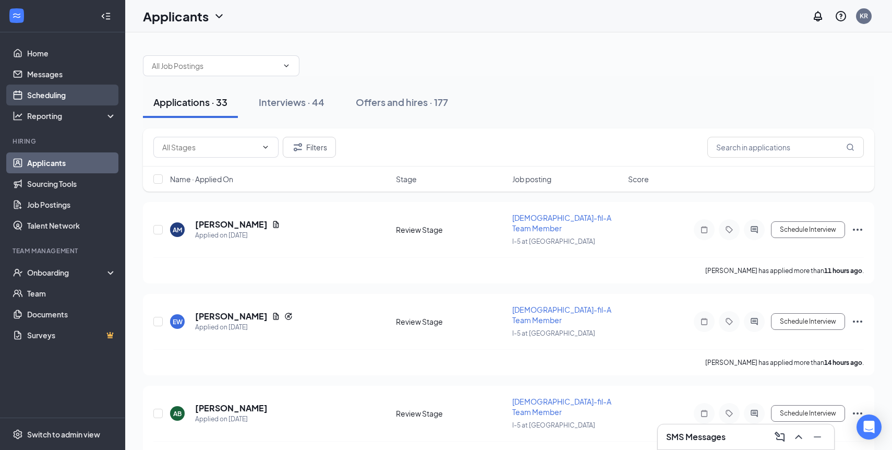
click at [42, 94] on link "Scheduling" at bounding box center [71, 95] width 89 height 21
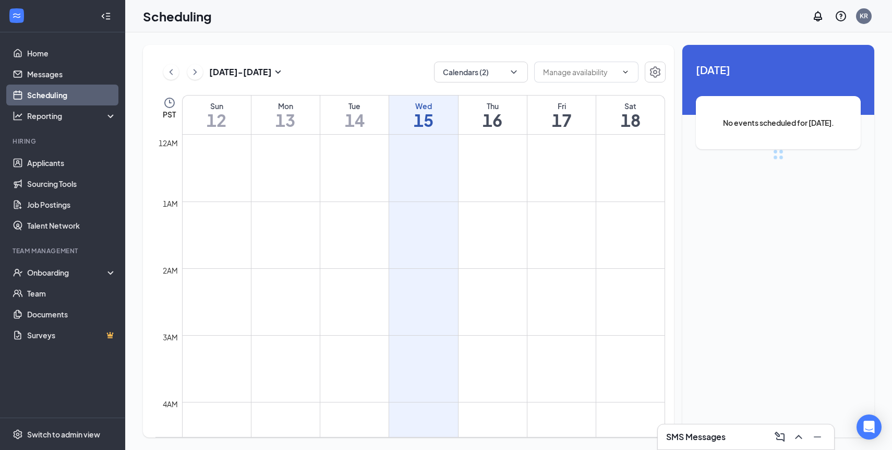
scroll to position [513, 0]
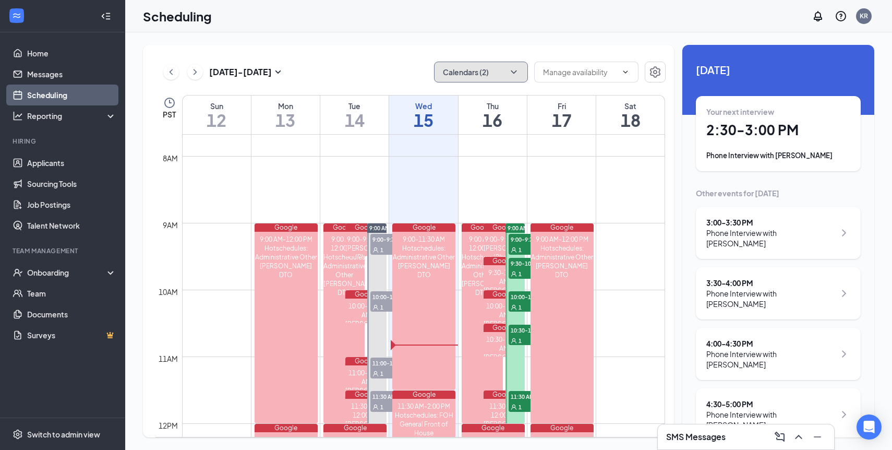
click at [503, 71] on button "Calendars (2)" at bounding box center [481, 72] width 94 height 21
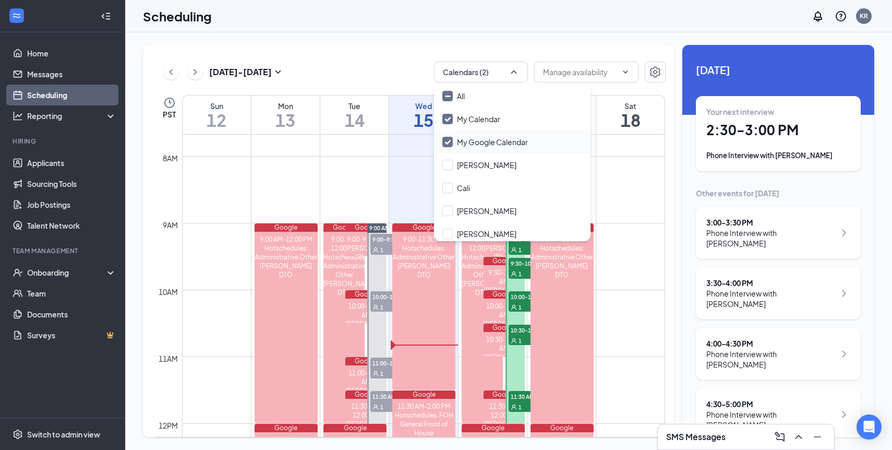
click at [476, 141] on input "My Google Calendar" at bounding box center [485, 142] width 86 height 10
checkbox input "false"
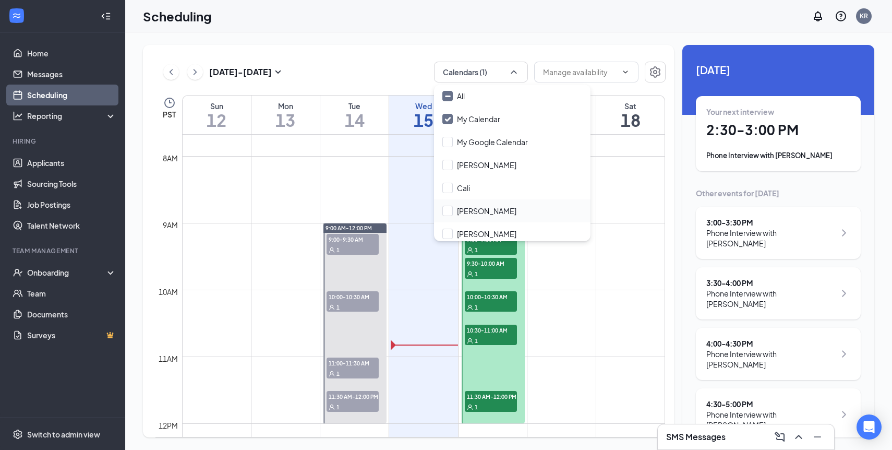
scroll to position [27, 0]
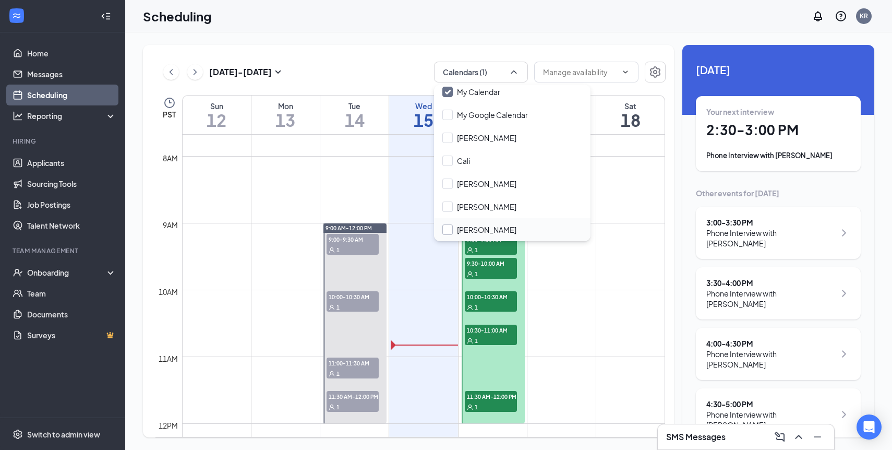
click at [467, 231] on input "[PERSON_NAME]" at bounding box center [479, 229] width 74 height 10
checkbox input "true"
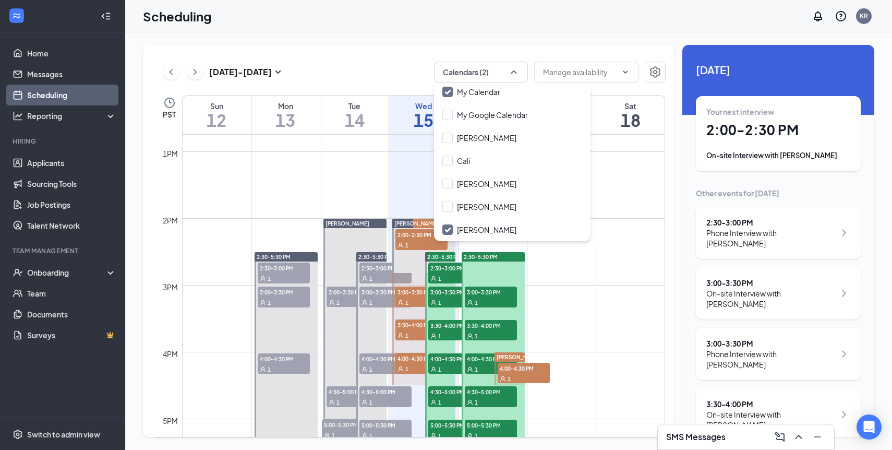
scroll to position [852, 0]
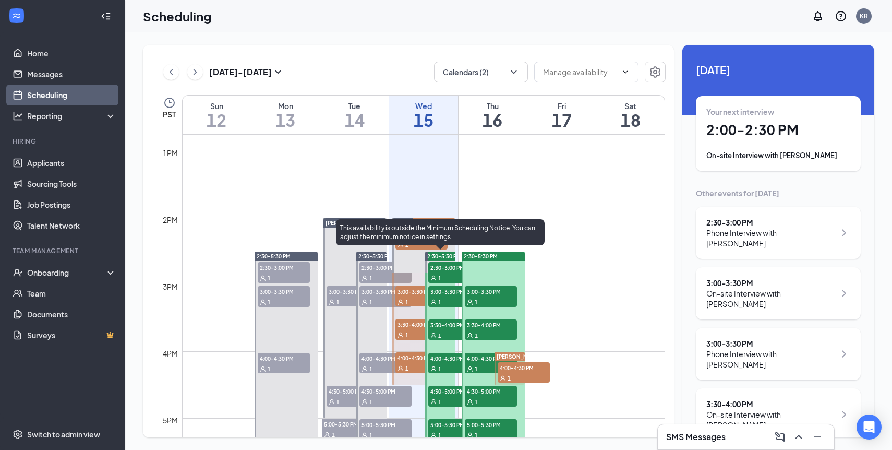
click at [440, 268] on span "2:30-3:00 PM" at bounding box center [454, 267] width 52 height 10
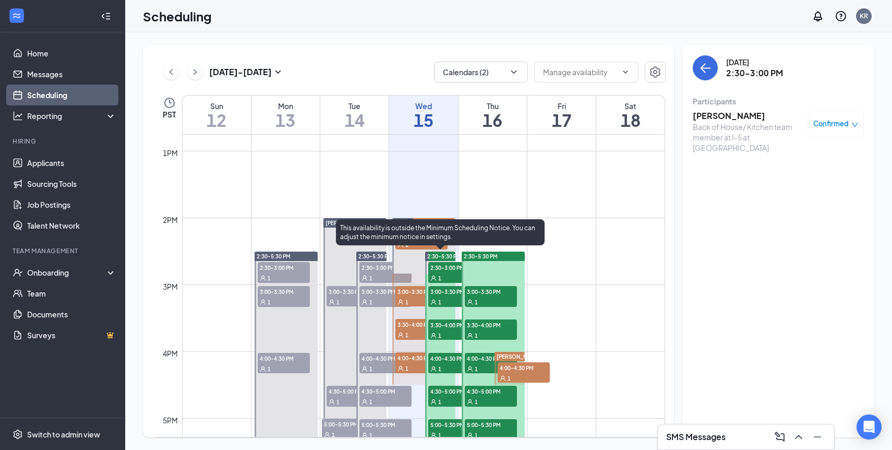
click at [437, 288] on span "3:00-3:30 PM" at bounding box center [454, 291] width 52 height 10
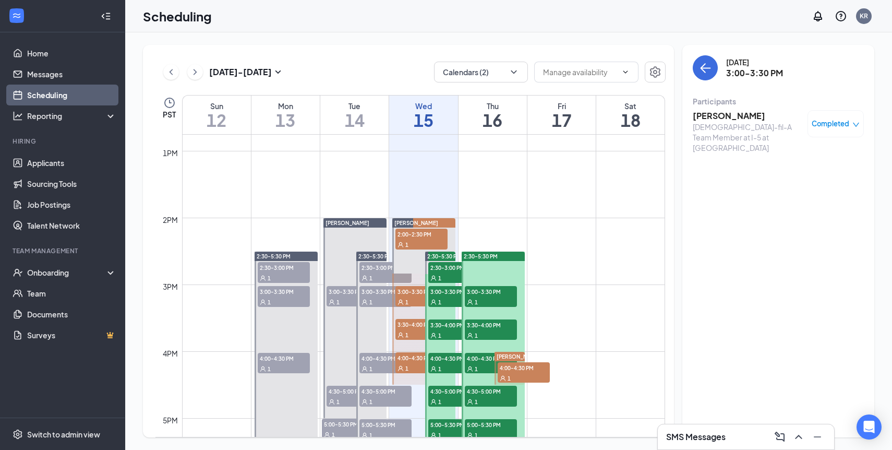
click at [838, 122] on span "Completed" at bounding box center [831, 123] width 38 height 10
click at [784, 177] on span "Mark as no-show" at bounding box center [807, 175] width 58 height 11
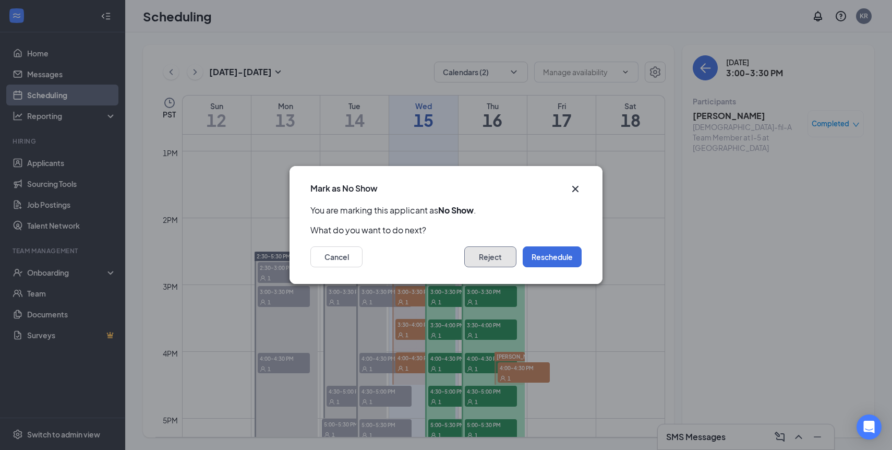
click at [499, 258] on button "Reject" at bounding box center [490, 256] width 52 height 21
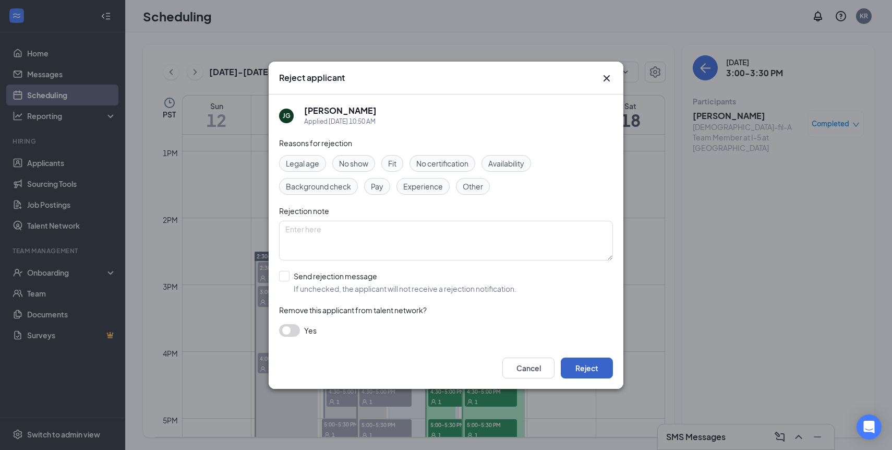
click at [587, 368] on button "Reject" at bounding box center [587, 367] width 52 height 21
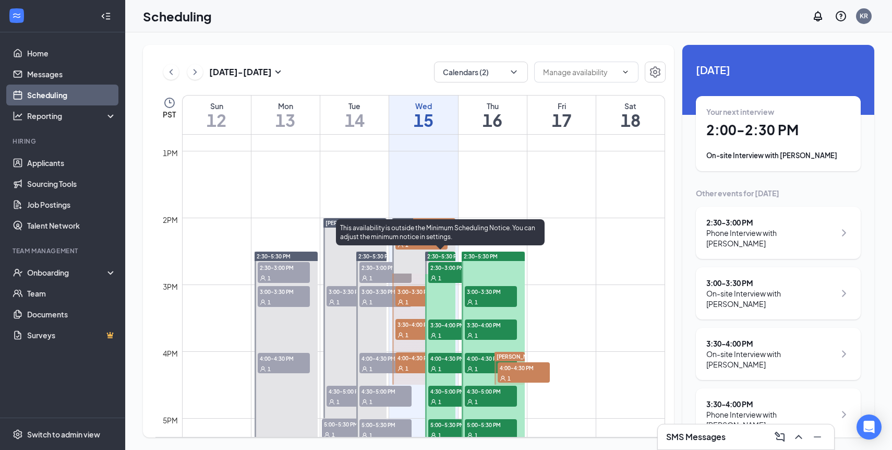
click at [437, 323] on span "3:30-4:00 PM" at bounding box center [454, 324] width 52 height 10
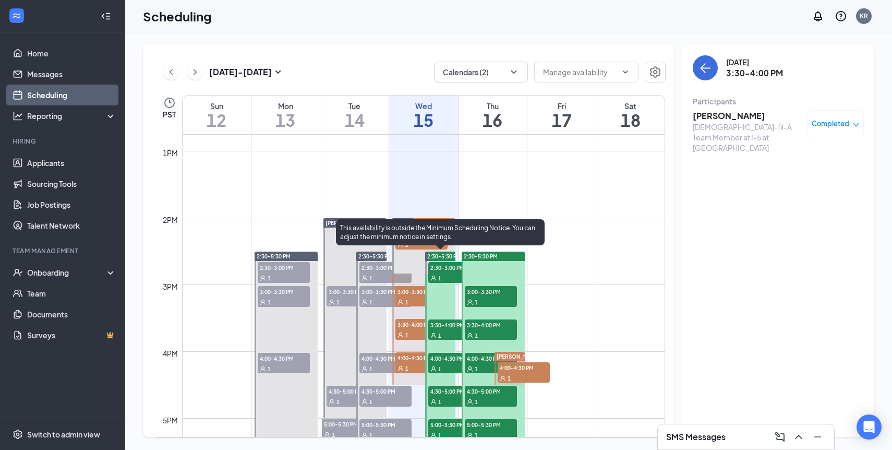
click at [446, 359] on span "4:00-4:30 PM" at bounding box center [454, 358] width 52 height 10
click at [446, 395] on span "4:30-5:00 PM" at bounding box center [454, 391] width 52 height 10
click at [446, 421] on span "5:00-5:30 PM" at bounding box center [454, 424] width 52 height 10
click at [438, 268] on span "2:30-3:00 PM" at bounding box center [454, 267] width 52 height 10
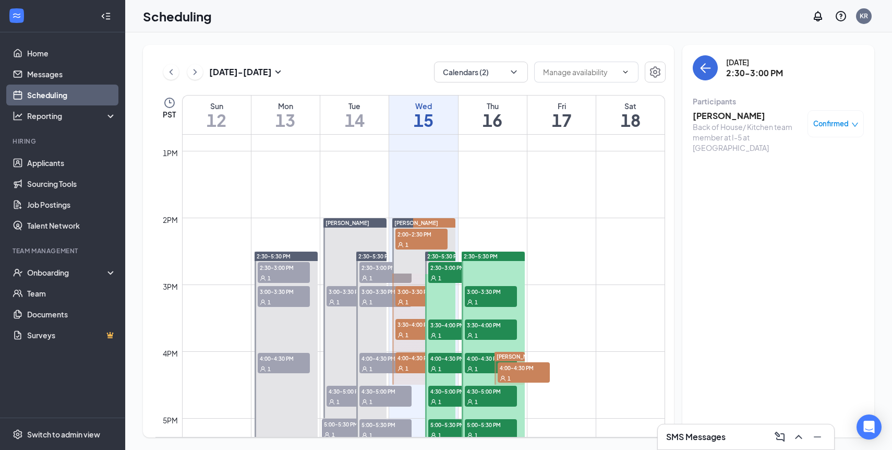
click at [733, 116] on h3 "[PERSON_NAME]" at bounding box center [748, 115] width 110 height 11
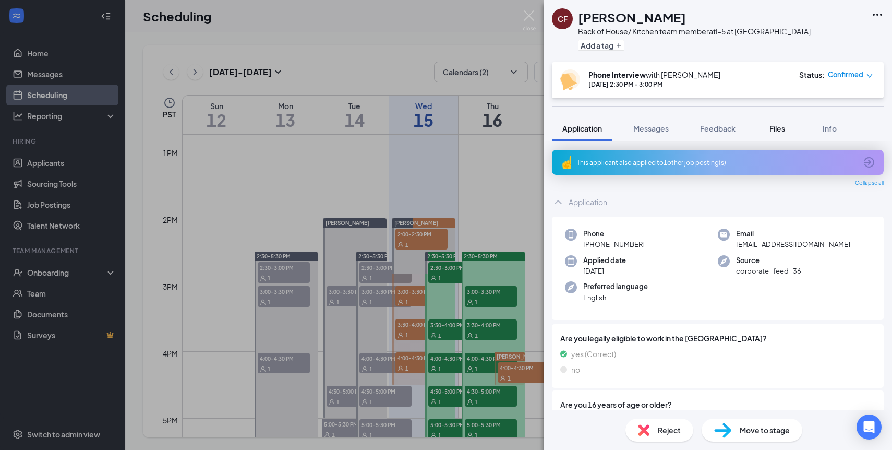
click at [764, 128] on button "Files" at bounding box center [777, 128] width 42 height 26
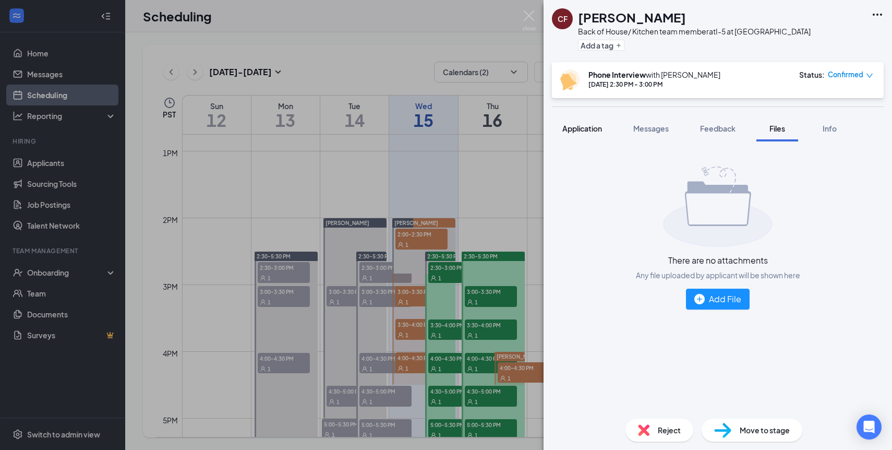
click at [592, 128] on span "Application" at bounding box center [582, 128] width 40 height 9
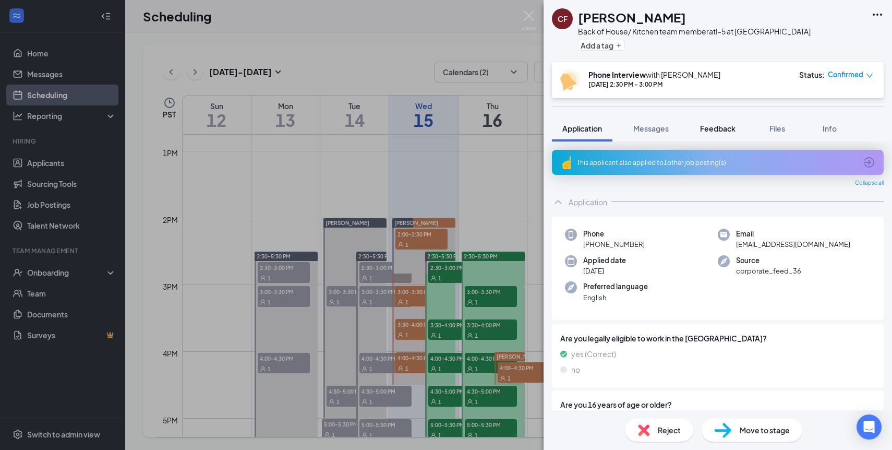
click at [729, 131] on span "Feedback" at bounding box center [717, 128] width 35 height 9
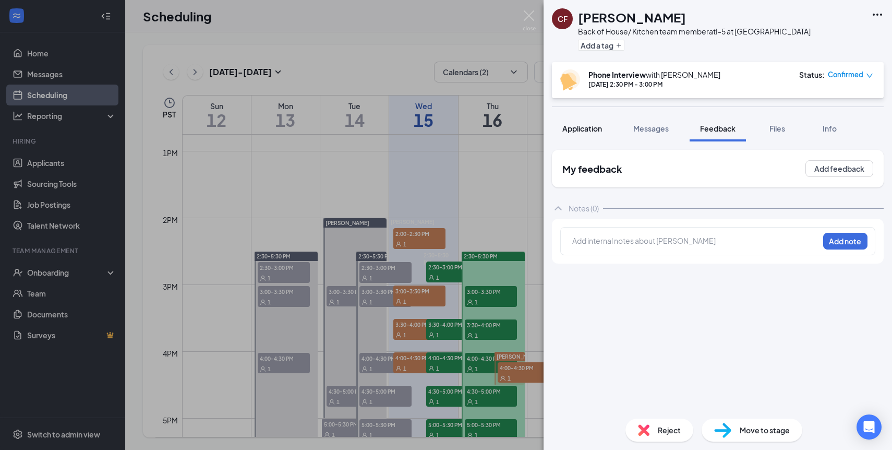
click at [575, 124] on span "Application" at bounding box center [582, 128] width 40 height 9
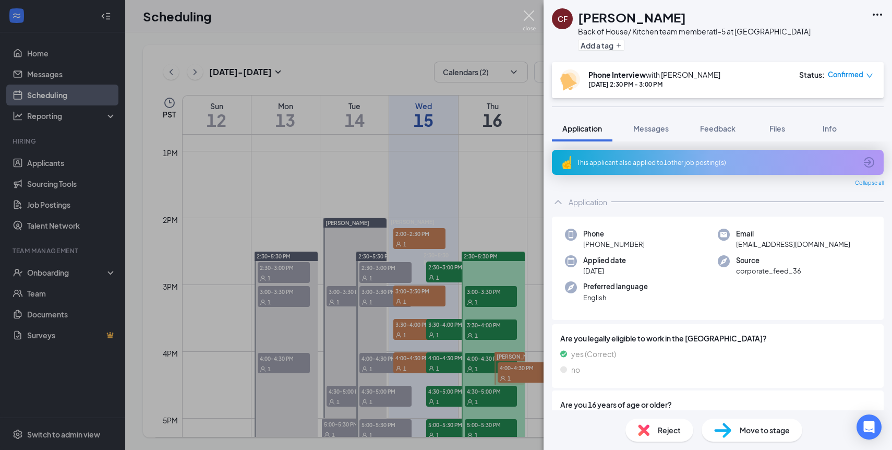
click at [535, 17] on img at bounding box center [529, 20] width 13 height 20
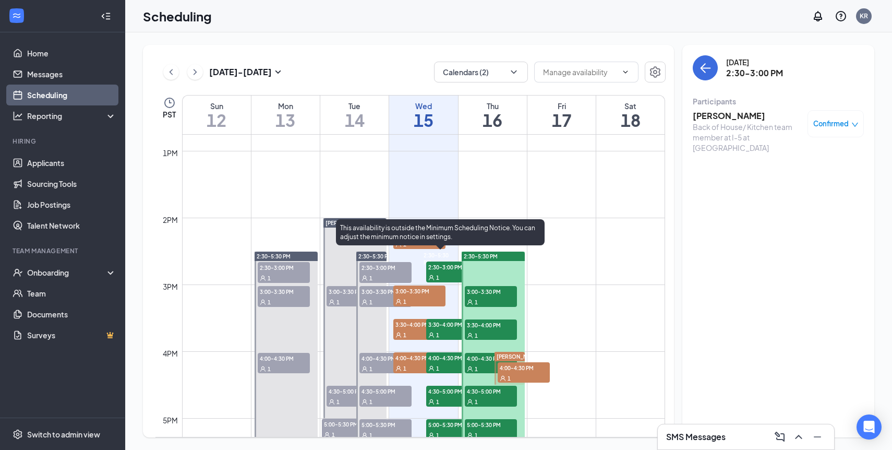
click at [439, 326] on span "3:30-4:00 PM" at bounding box center [452, 324] width 52 height 10
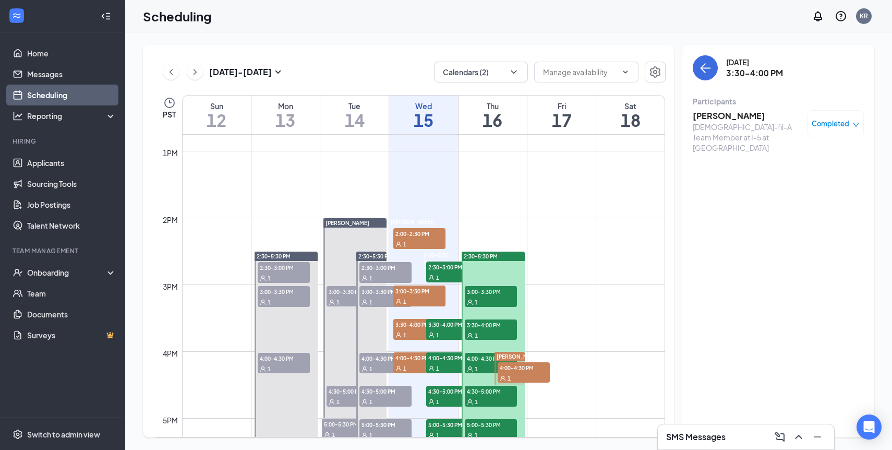
click at [711, 117] on h3 "[PERSON_NAME]" at bounding box center [748, 115] width 110 height 11
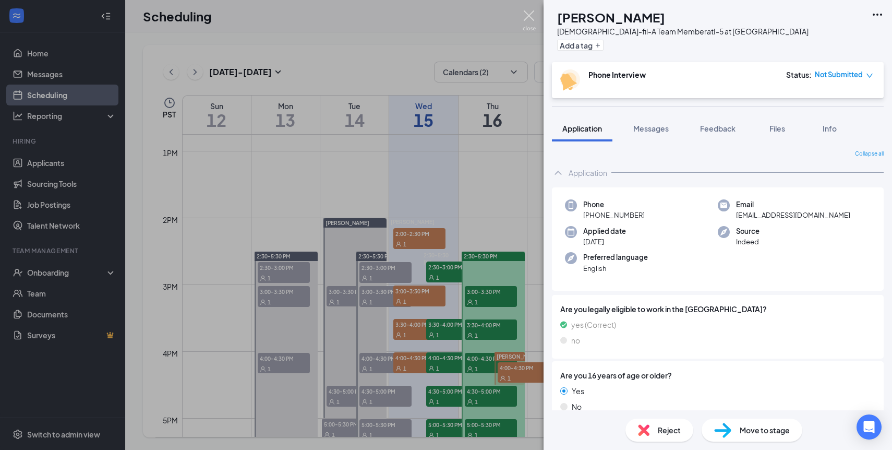
click at [532, 19] on img at bounding box center [529, 20] width 13 height 20
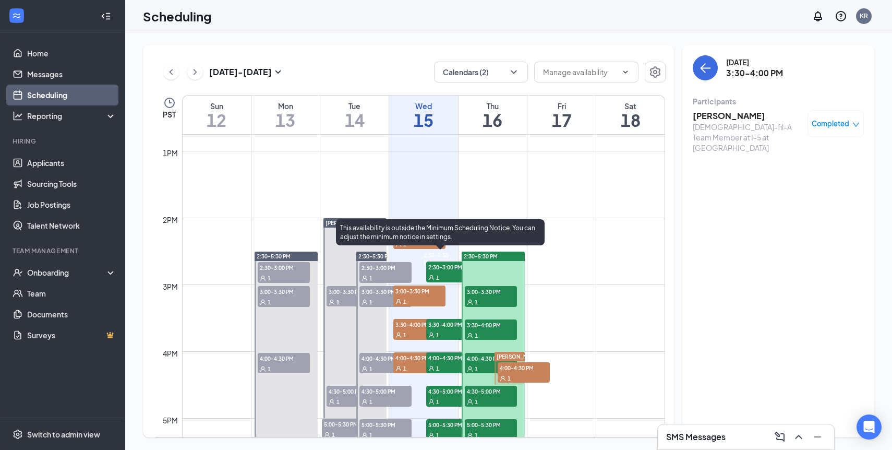
click at [454, 323] on span "3:30-4:00 PM" at bounding box center [452, 324] width 52 height 10
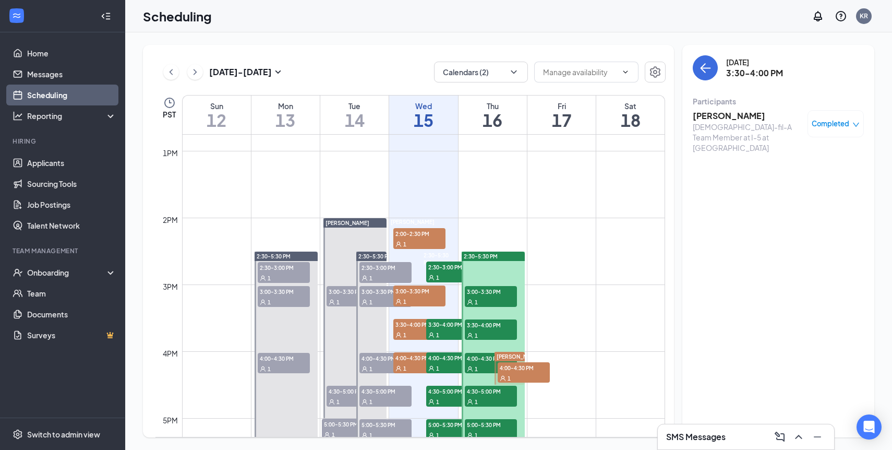
click at [740, 119] on h3 "[PERSON_NAME]" at bounding box center [748, 115] width 110 height 11
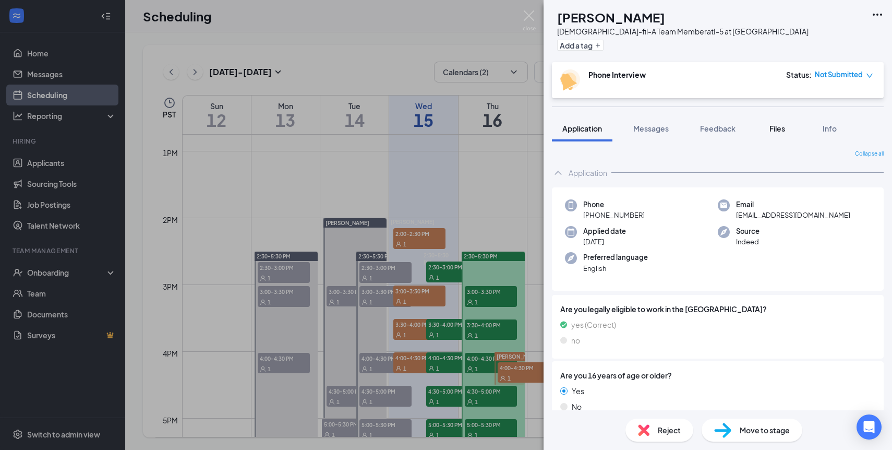
click at [787, 129] on div "Files" at bounding box center [777, 128] width 21 height 10
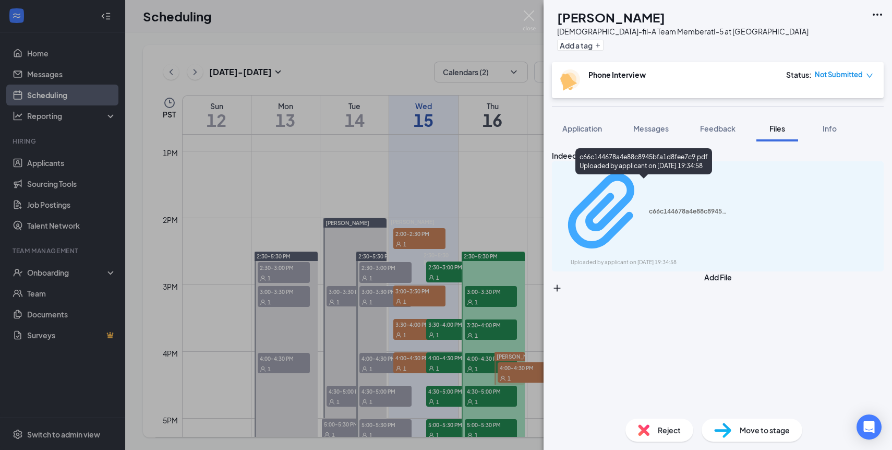
click at [692, 207] on div "c66c144678a4e88c8945bfa1d8fee7c9.pdf" at bounding box center [688, 211] width 78 height 8
